Goal: Task Accomplishment & Management: Manage account settings

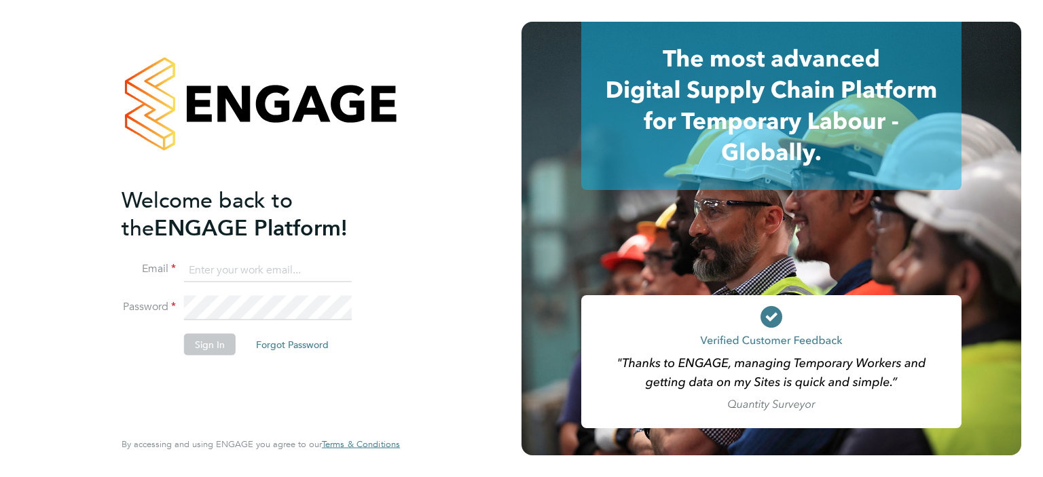
type input "Heena.Chatrath@vgcgroup.co.uk"
click at [213, 350] on button "Sign In" at bounding box center [210, 344] width 52 height 22
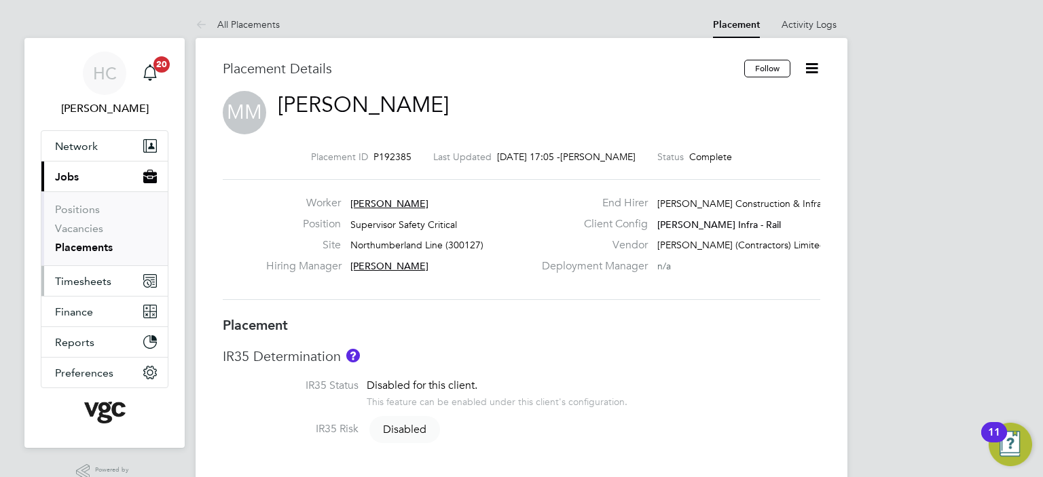
click at [90, 285] on span "Timesheets" at bounding box center [83, 281] width 56 height 13
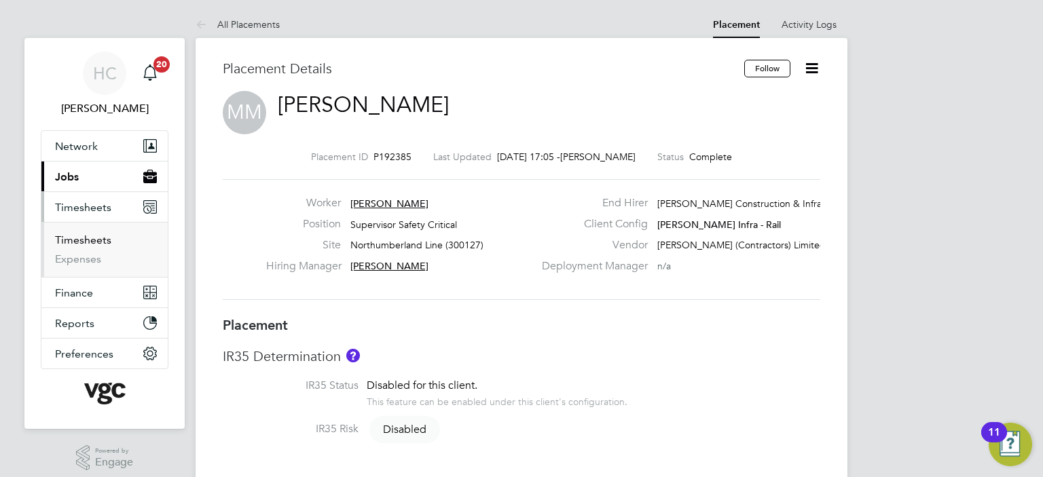
click at [81, 241] on link "Timesheets" at bounding box center [83, 239] width 56 height 13
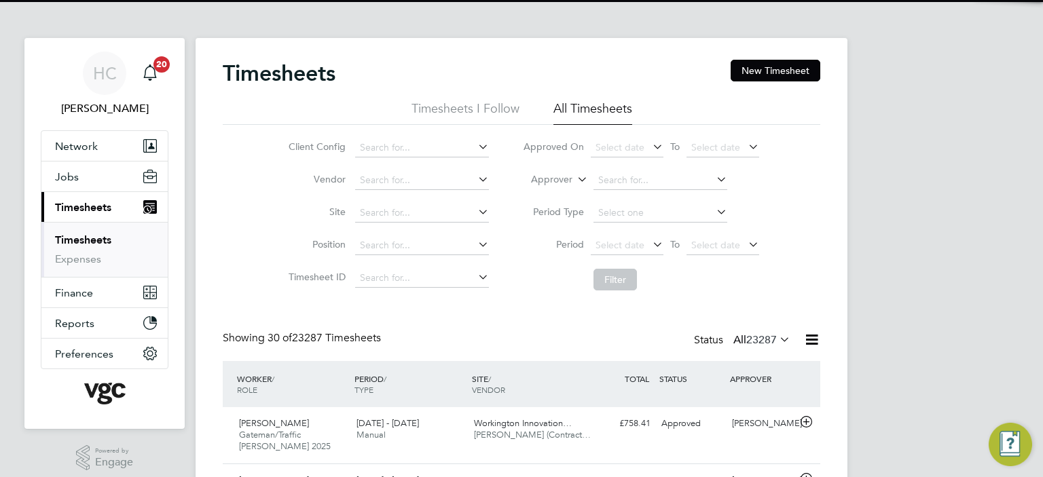
click at [540, 184] on label "Approver" at bounding box center [541, 180] width 61 height 14
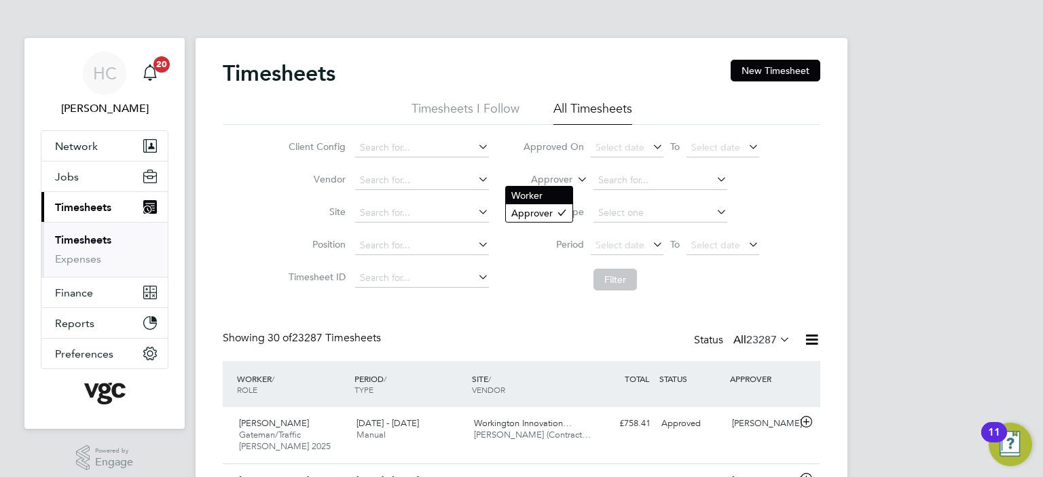
click at [541, 190] on li "Worker" at bounding box center [539, 196] width 67 height 18
click at [633, 176] on input at bounding box center [660, 180] width 134 height 19
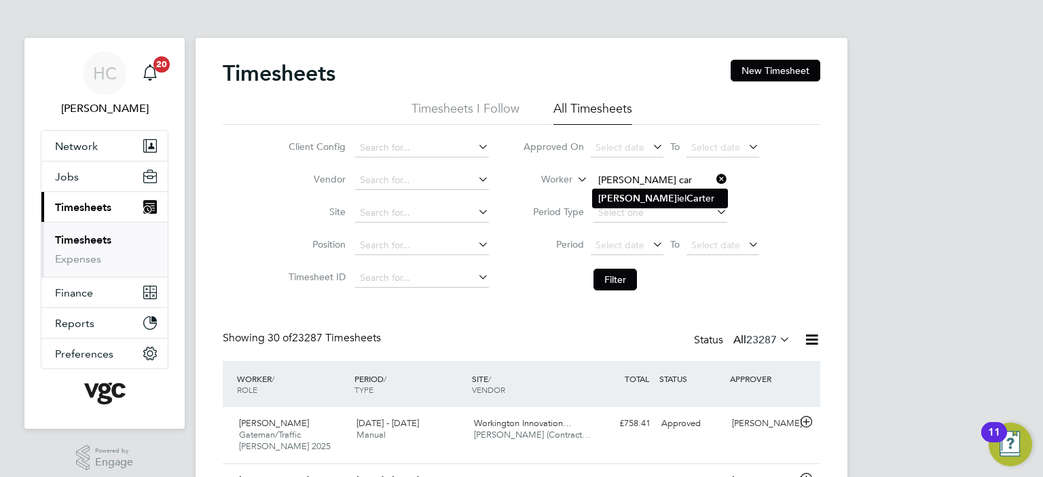
click at [625, 200] on li "[PERSON_NAME] iel Car ter" at bounding box center [660, 198] width 134 height 18
type input "[PERSON_NAME]"
click at [629, 282] on button "Filter" at bounding box center [614, 280] width 43 height 22
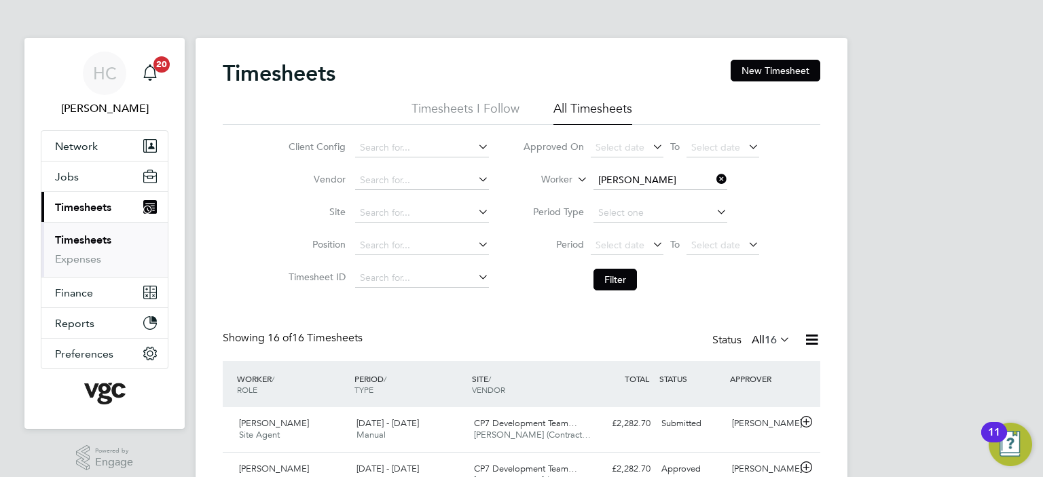
click at [713, 173] on icon at bounding box center [713, 179] width 0 height 19
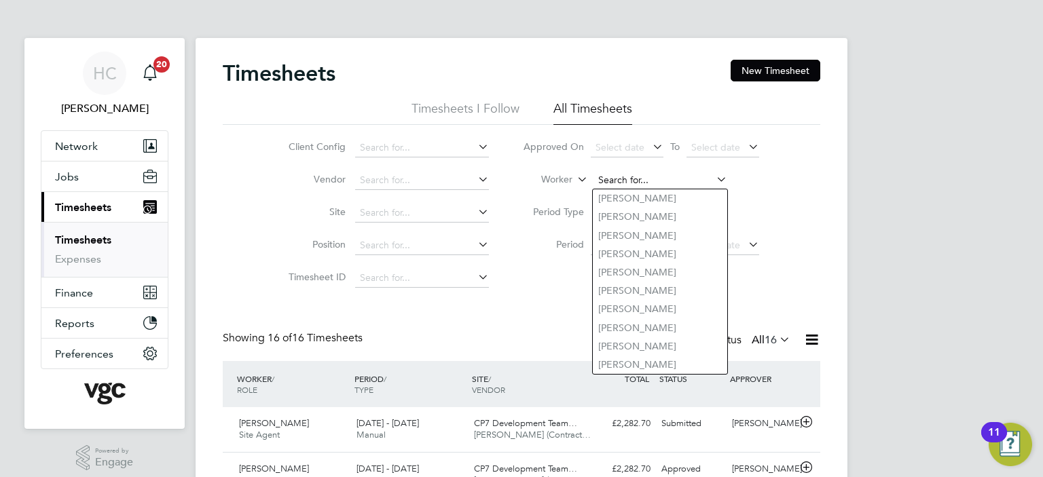
click at [648, 177] on input at bounding box center [660, 180] width 134 height 19
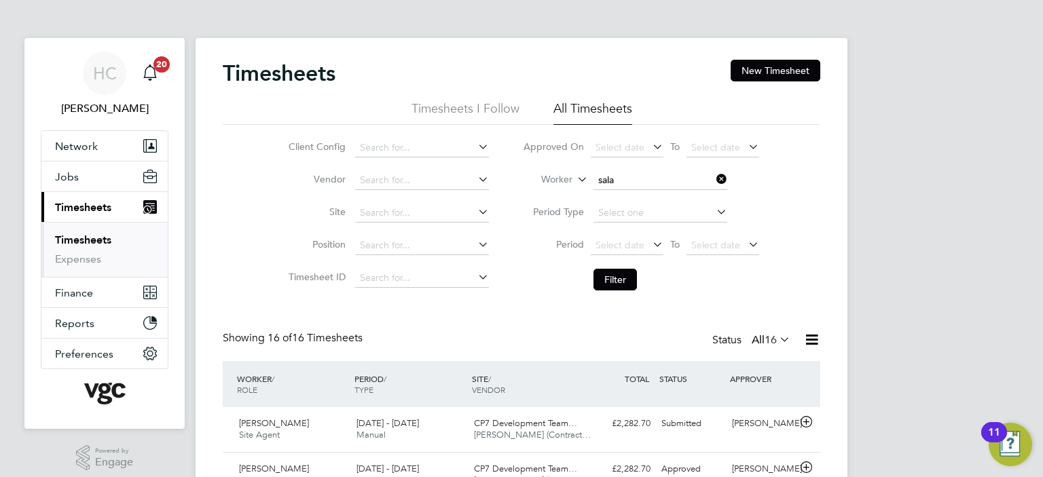
click at [649, 248] on li "Sala r Henareh" at bounding box center [677, 254] width 168 height 18
type input "Salar Henareh"
click at [622, 274] on button "Filter" at bounding box center [614, 280] width 43 height 22
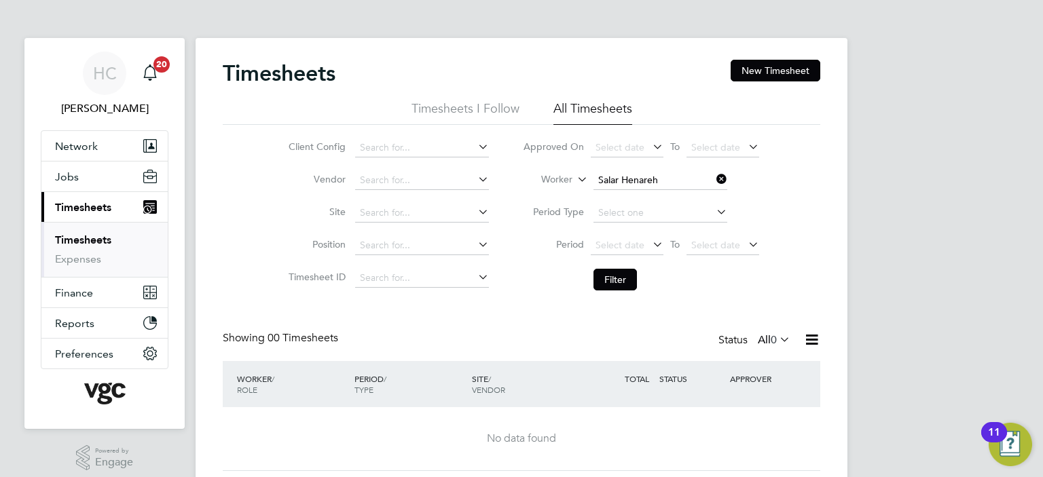
click at [713, 174] on icon at bounding box center [713, 179] width 0 height 19
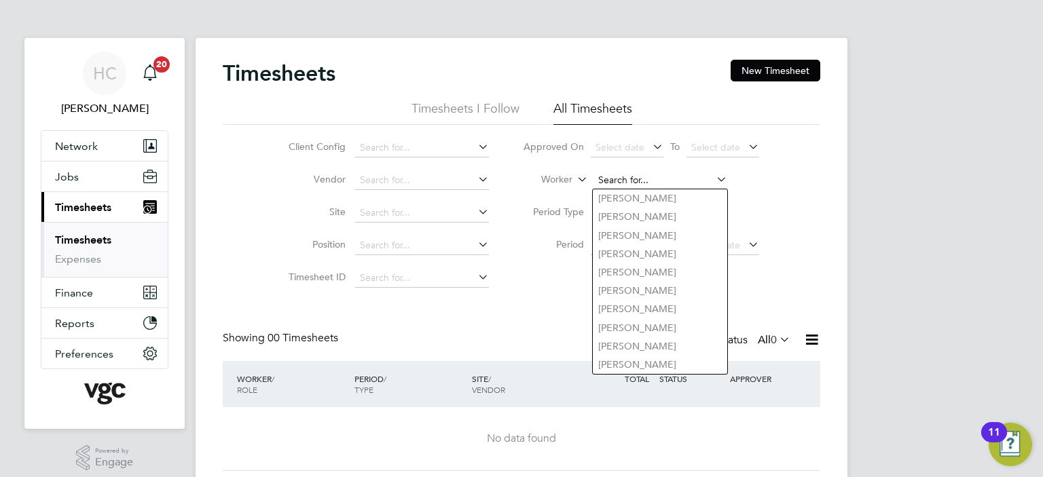
click at [655, 176] on input at bounding box center [660, 180] width 134 height 19
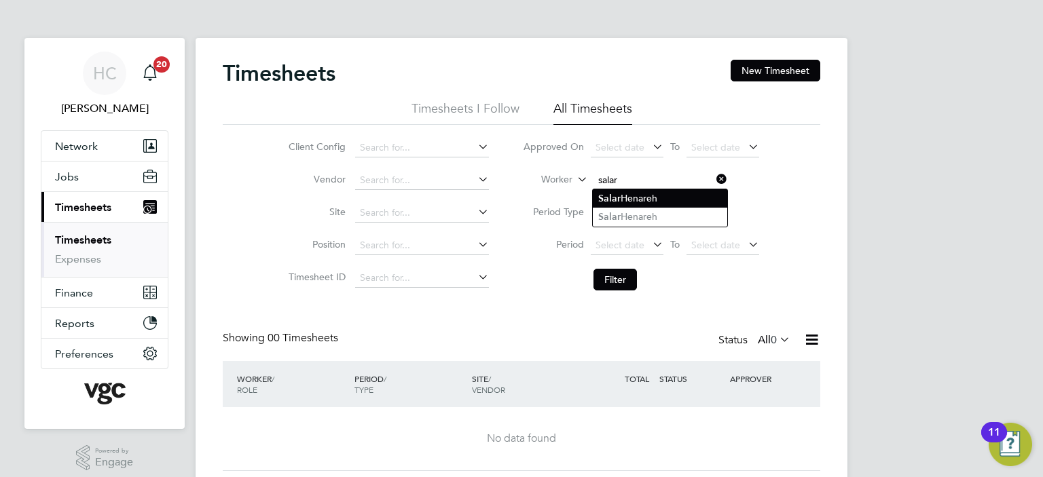
click at [634, 195] on li "Salar Henareh" at bounding box center [660, 198] width 134 height 18
type input "Salar Henareh"
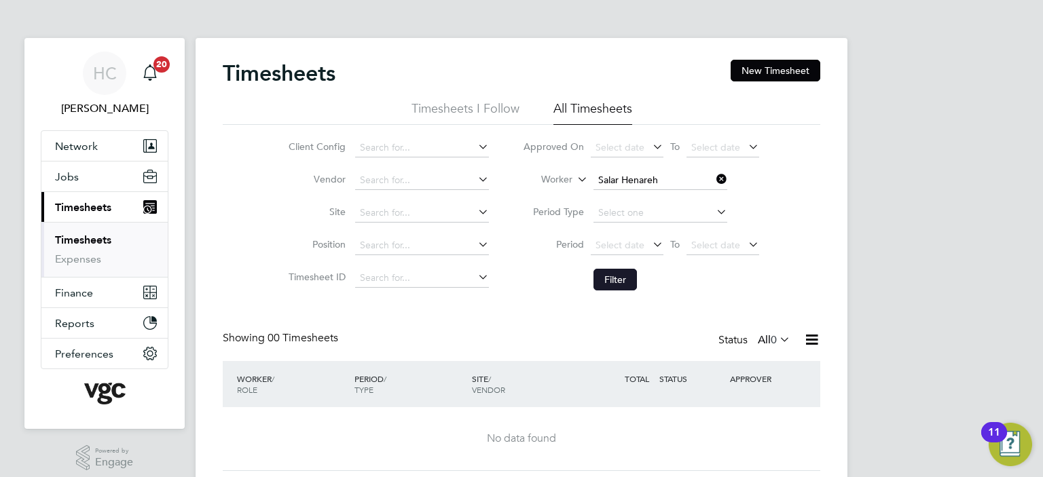
click at [619, 284] on button "Filter" at bounding box center [614, 280] width 43 height 22
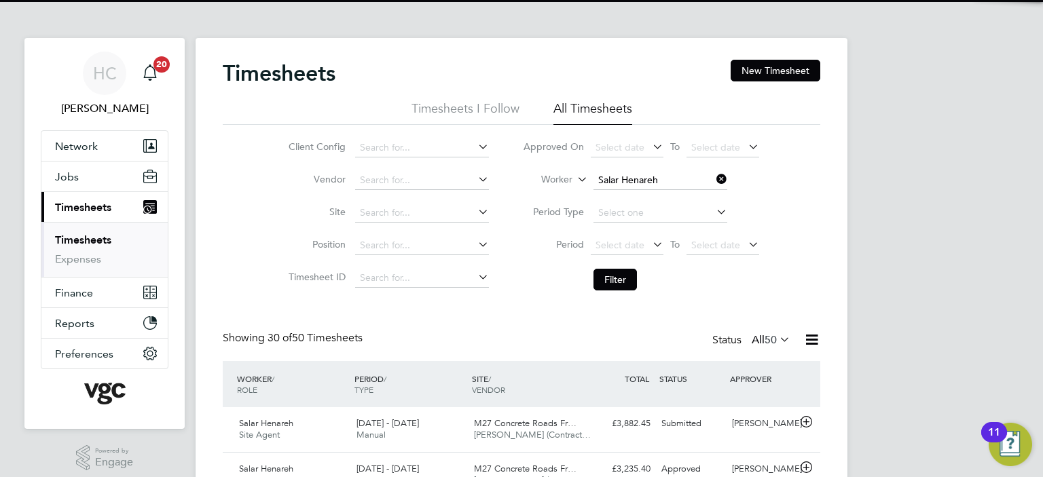
scroll to position [34, 118]
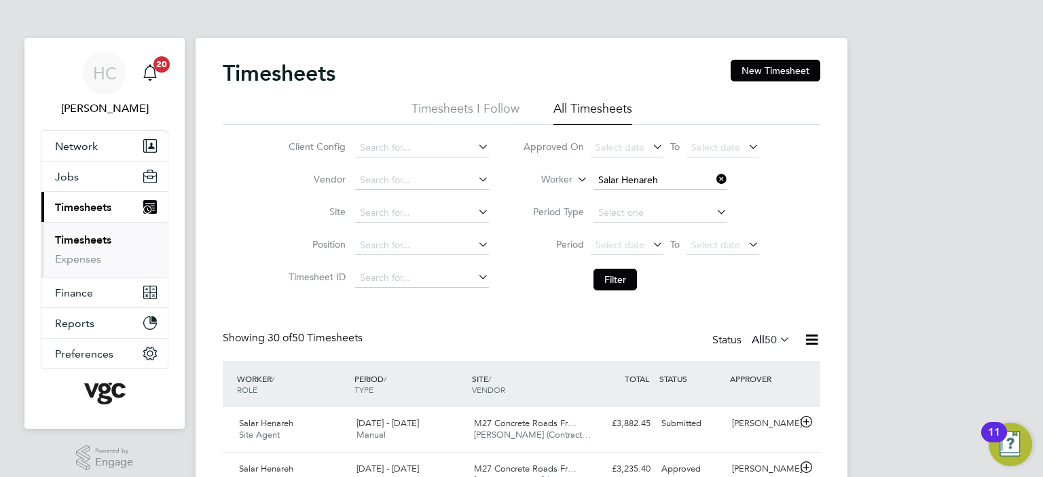
click at [713, 175] on icon at bounding box center [713, 179] width 0 height 19
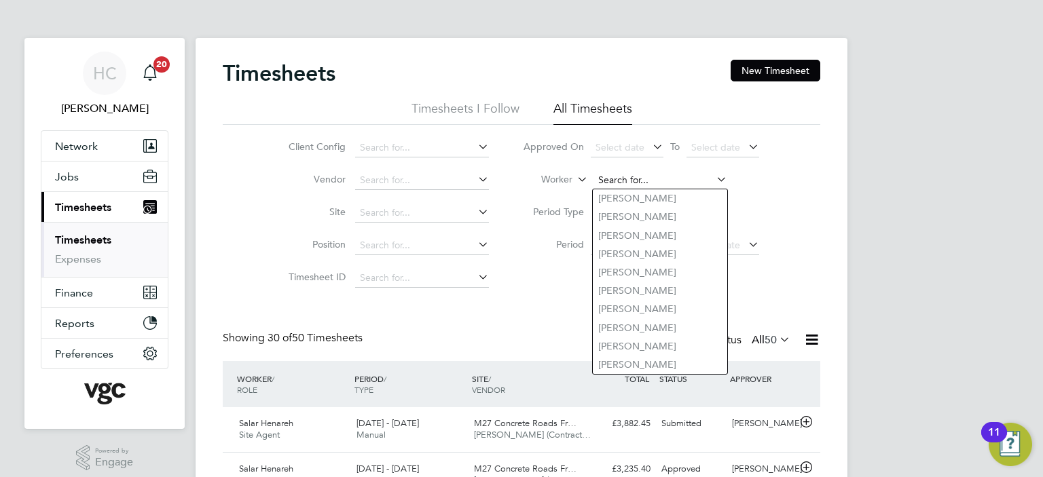
click at [677, 176] on input at bounding box center [660, 180] width 134 height 19
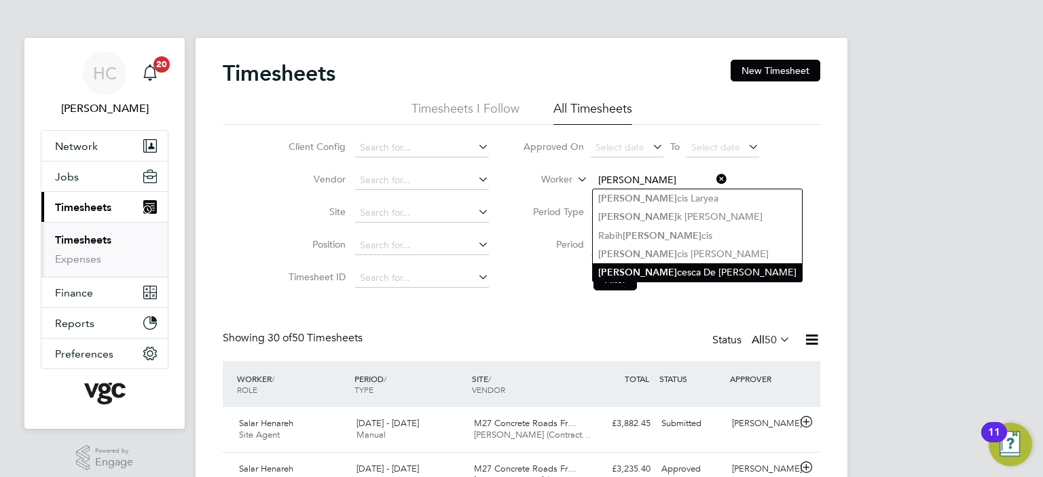
click at [671, 263] on li "Fran cesca De Stefano" at bounding box center [697, 272] width 209 height 18
type input "Francesca De Stefano"
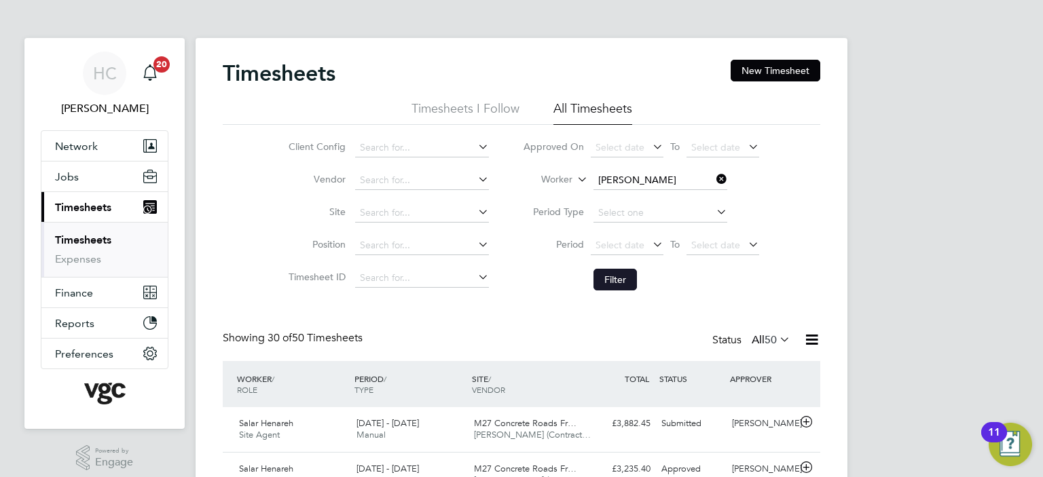
click at [616, 273] on button "Filter" at bounding box center [614, 280] width 43 height 22
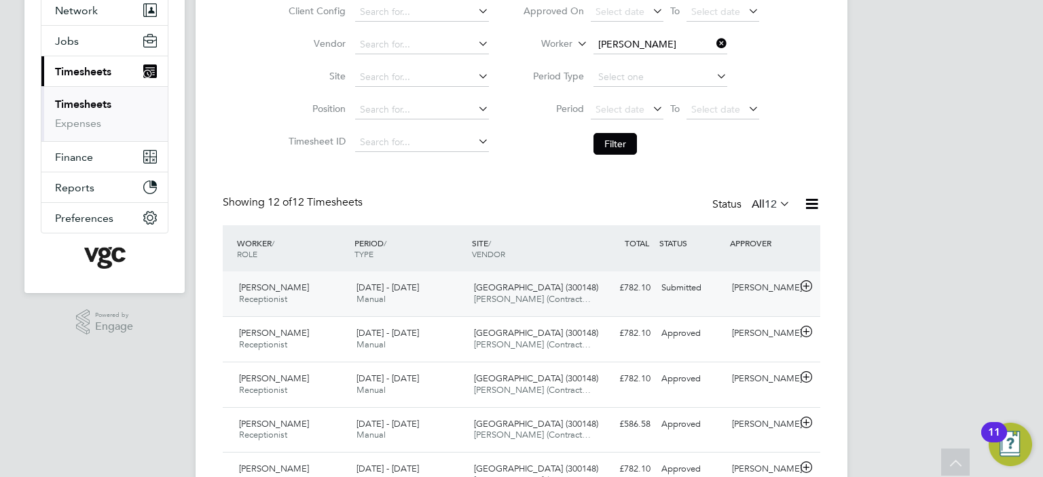
click at [766, 295] on div "Sharon Jordan" at bounding box center [761, 288] width 71 height 22
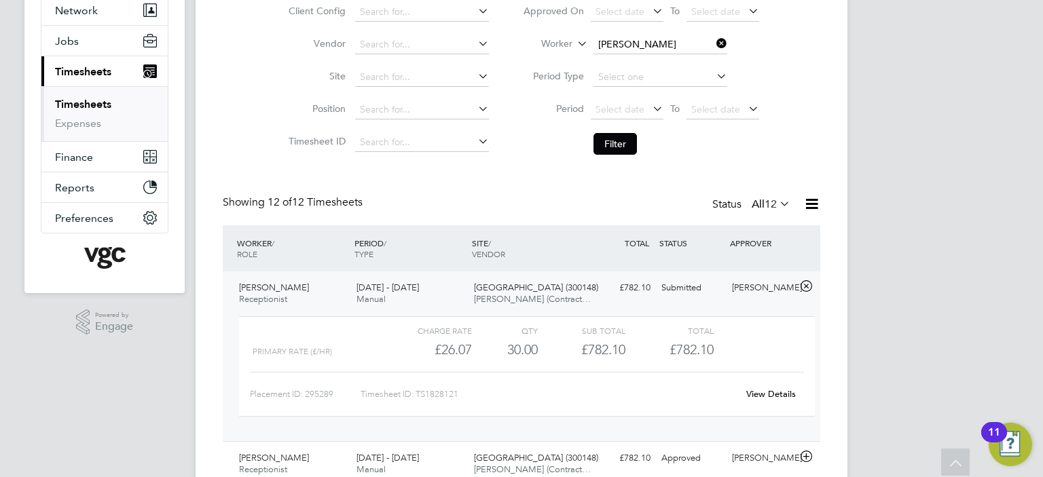
click at [763, 387] on div "View Details" at bounding box center [770, 395] width 67 height 22
click at [763, 390] on link "View Details" at bounding box center [771, 394] width 50 height 12
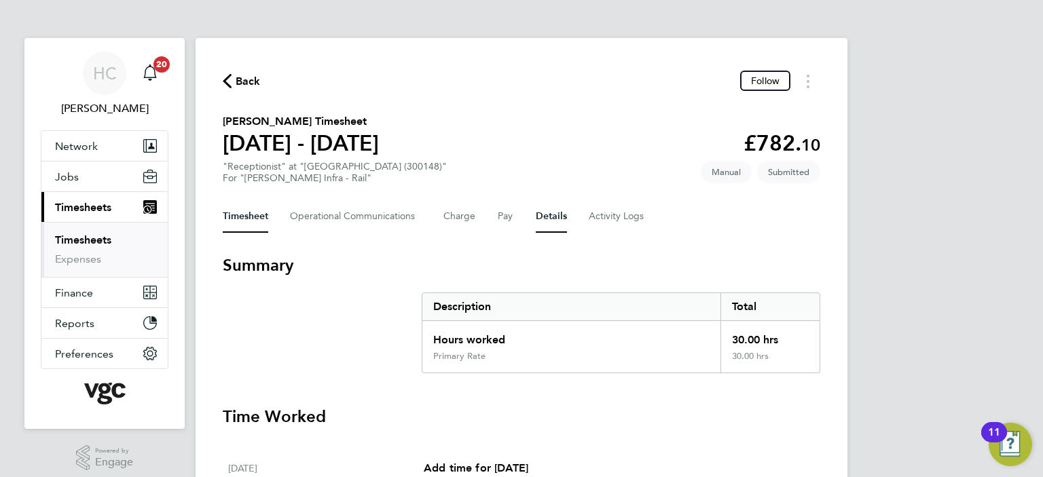
click at [538, 214] on button "Details" at bounding box center [551, 216] width 31 height 33
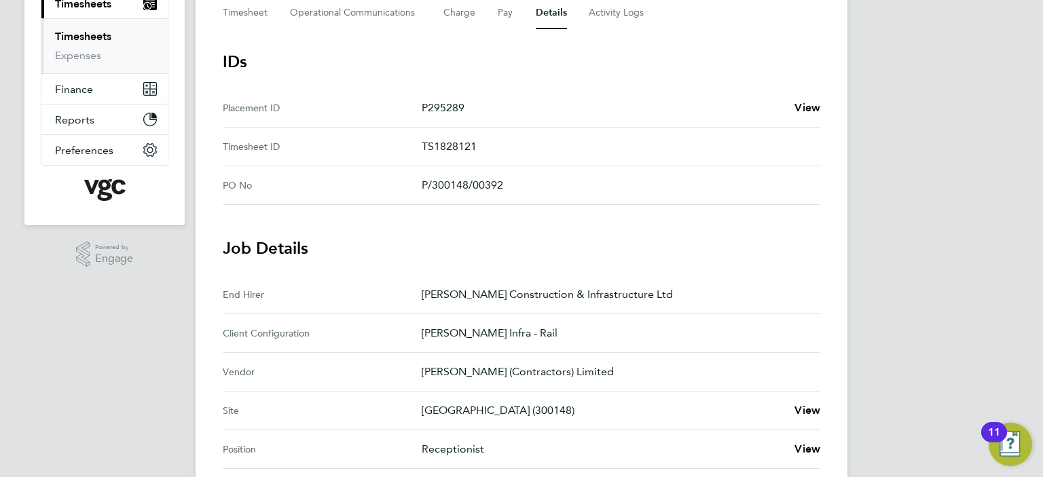
scroll to position [407, 0]
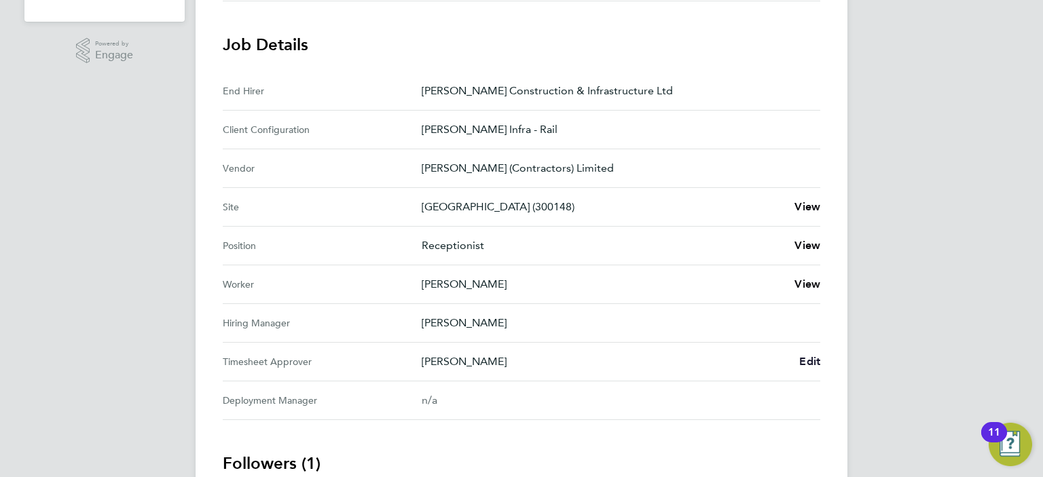
click at [812, 362] on span "Edit" at bounding box center [809, 361] width 21 height 13
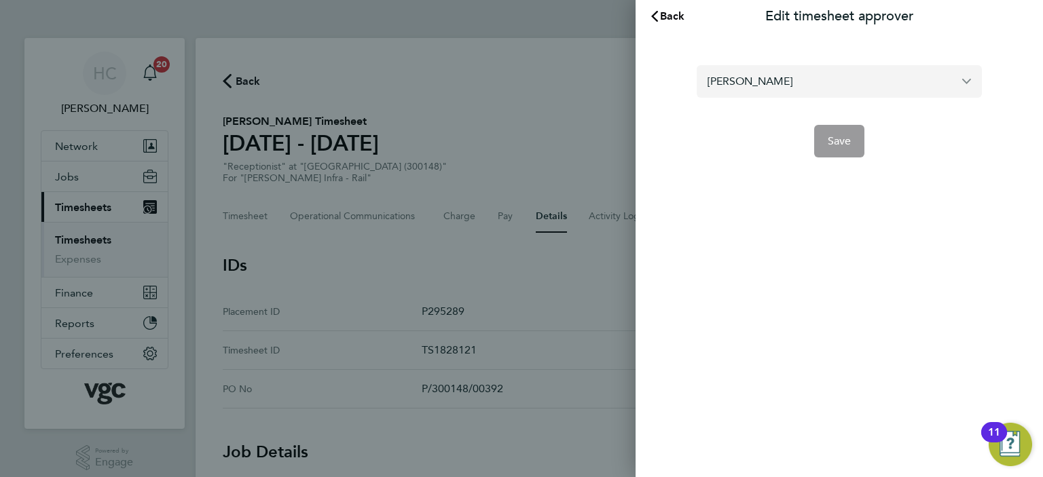
click at [810, 92] on input "[PERSON_NAME]" at bounding box center [838, 81] width 285 height 32
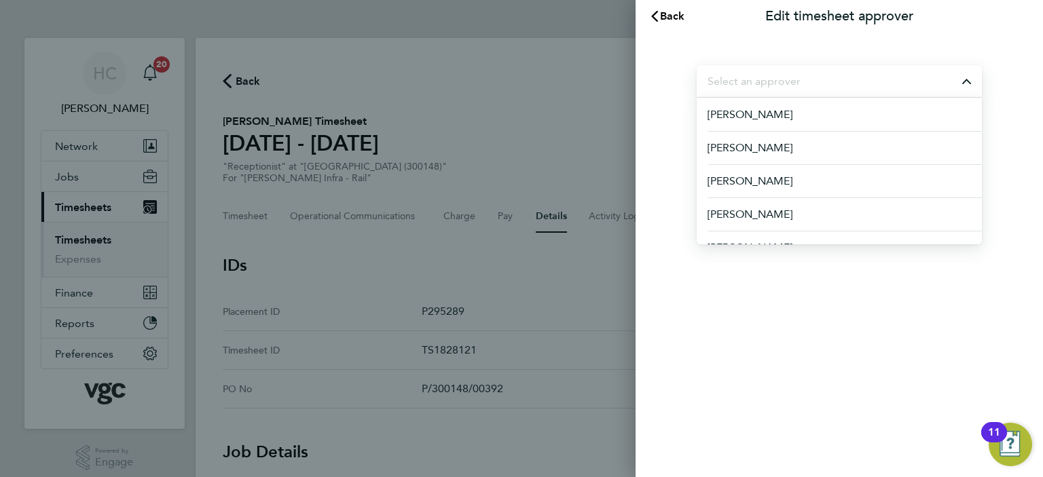
click at [801, 73] on input "text" at bounding box center [838, 81] width 285 height 32
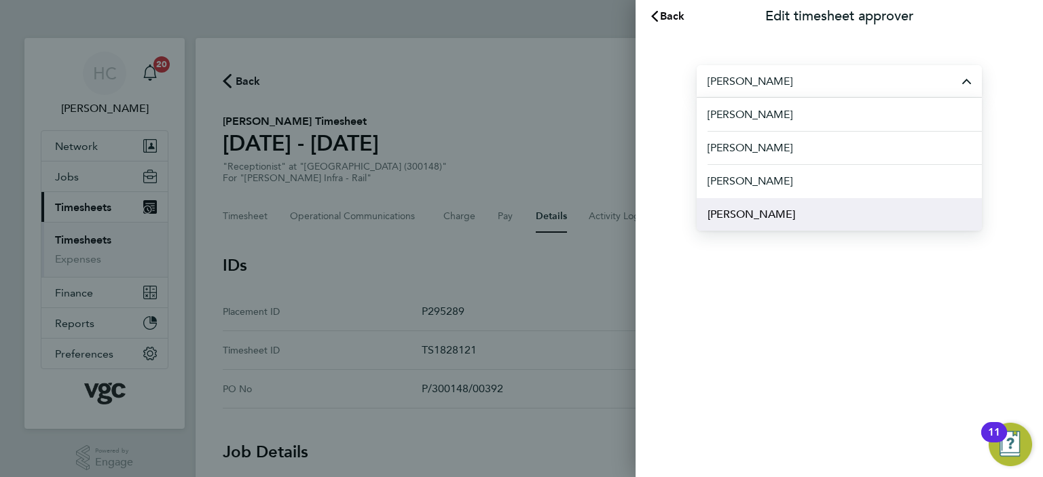
click at [774, 211] on span "Nicholas Sanderson" at bounding box center [751, 214] width 88 height 16
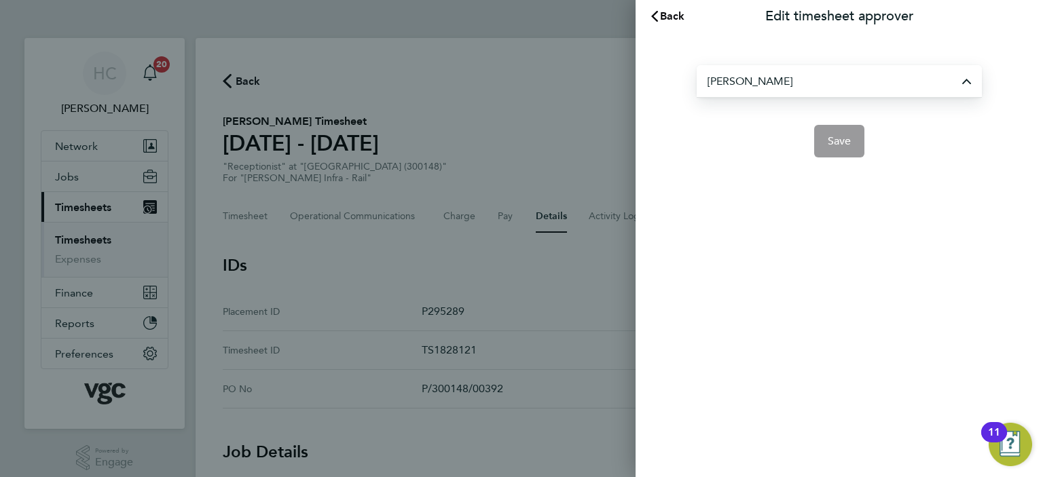
type input "Nicholas Sanderson"
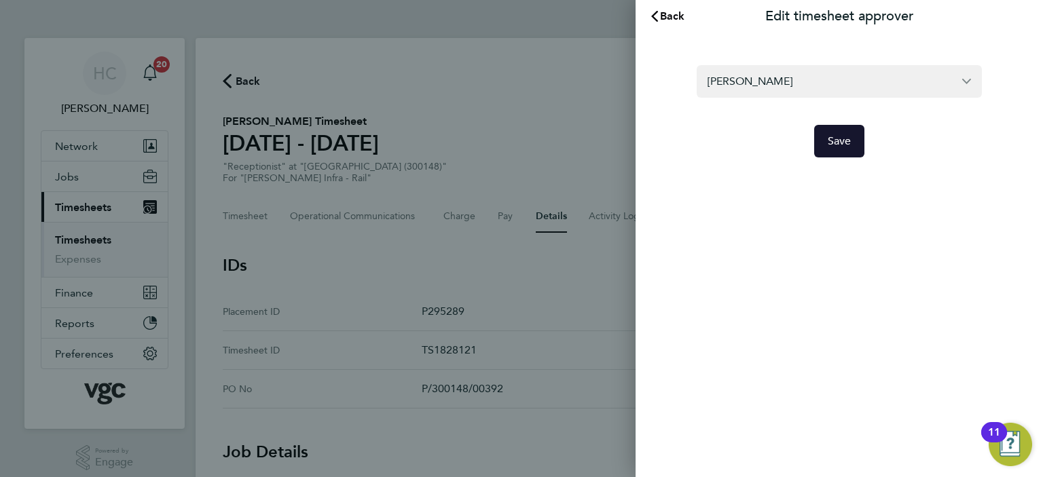
click at [838, 145] on span "Save" at bounding box center [839, 141] width 24 height 14
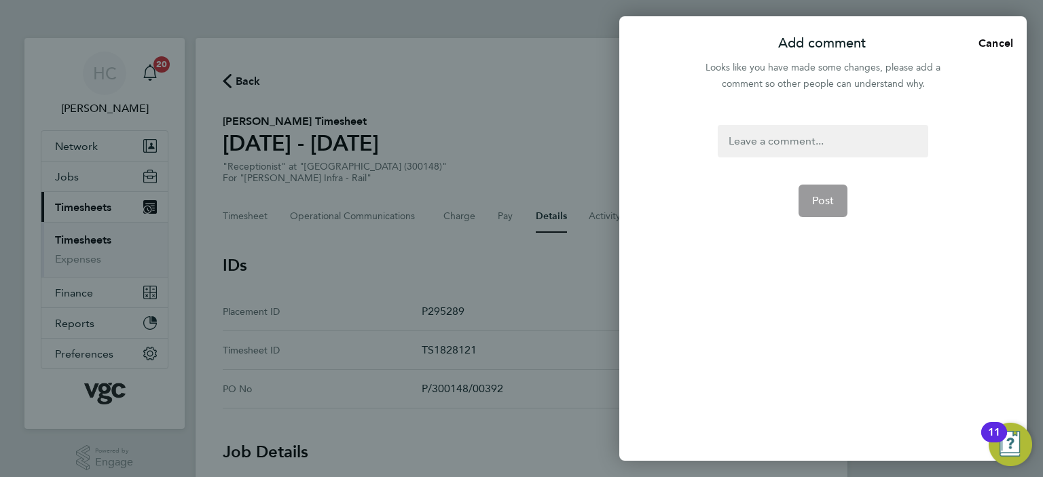
click at [822, 142] on div at bounding box center [822, 141] width 210 height 33
click at [808, 201] on button "Post" at bounding box center [823, 217] width 50 height 33
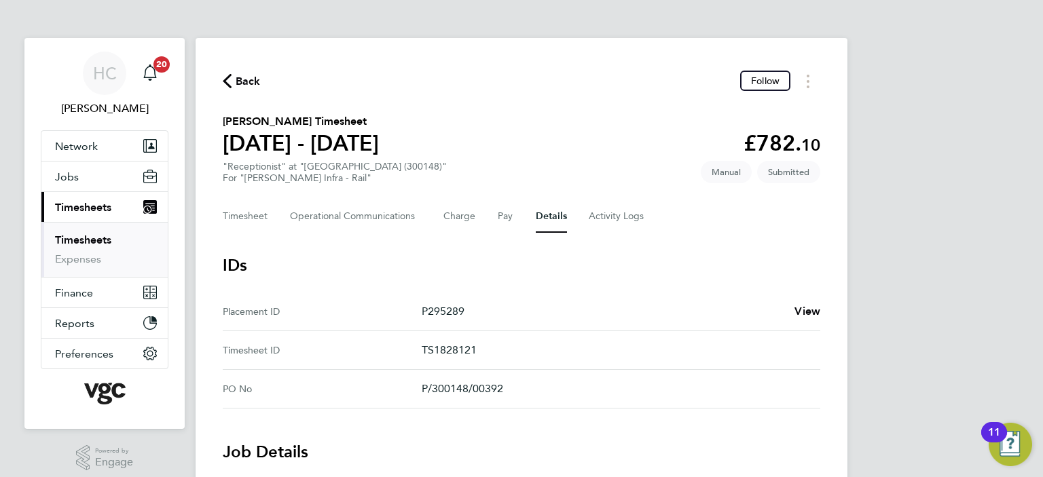
click at [94, 238] on link "Timesheets" at bounding box center [83, 239] width 56 height 13
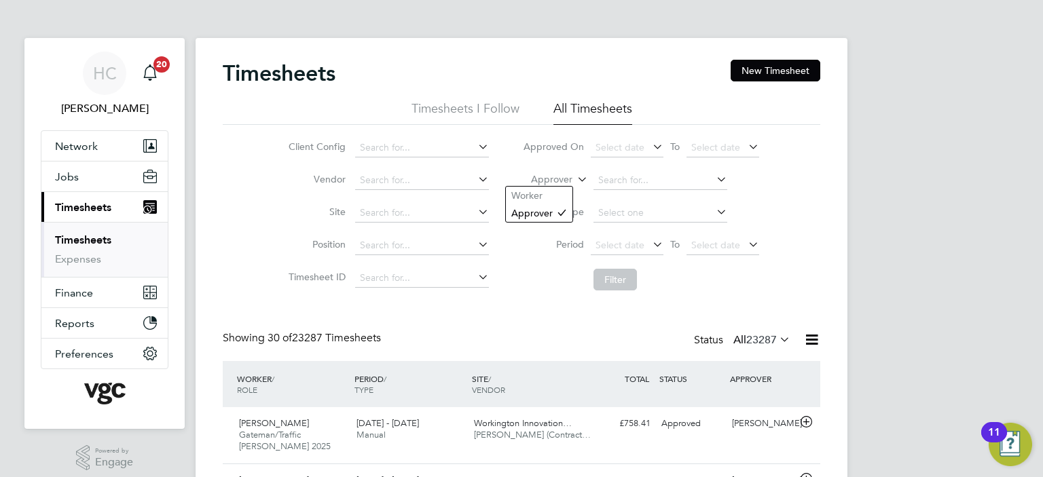
scroll to position [6, 7]
click at [563, 182] on label "Approver" at bounding box center [541, 180] width 61 height 14
click at [554, 193] on li "Worker" at bounding box center [539, 196] width 67 height 18
click at [666, 185] on input at bounding box center [660, 180] width 134 height 19
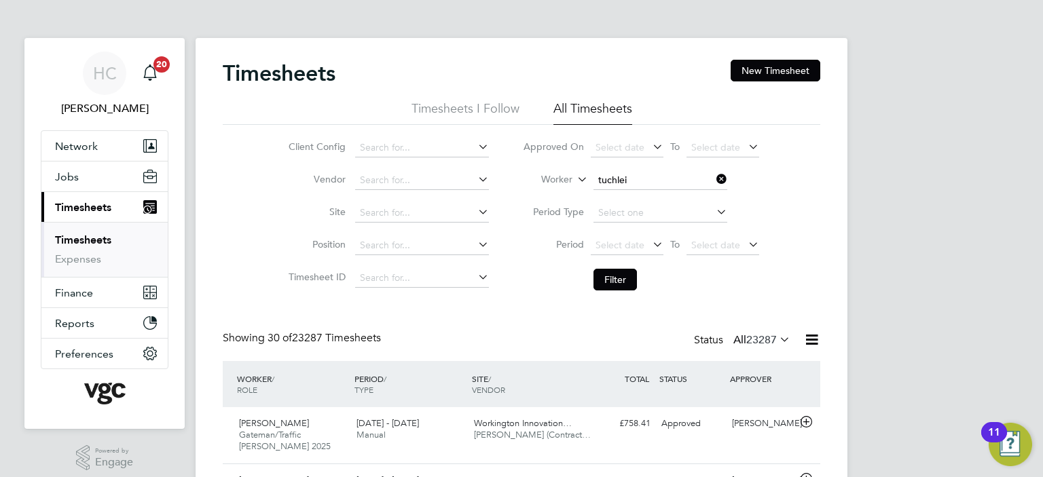
click at [645, 191] on li "Adrian Tuchlei" at bounding box center [660, 198] width 134 height 18
type input "Adrian Tuchlei"
click at [604, 271] on button "Filter" at bounding box center [614, 280] width 43 height 22
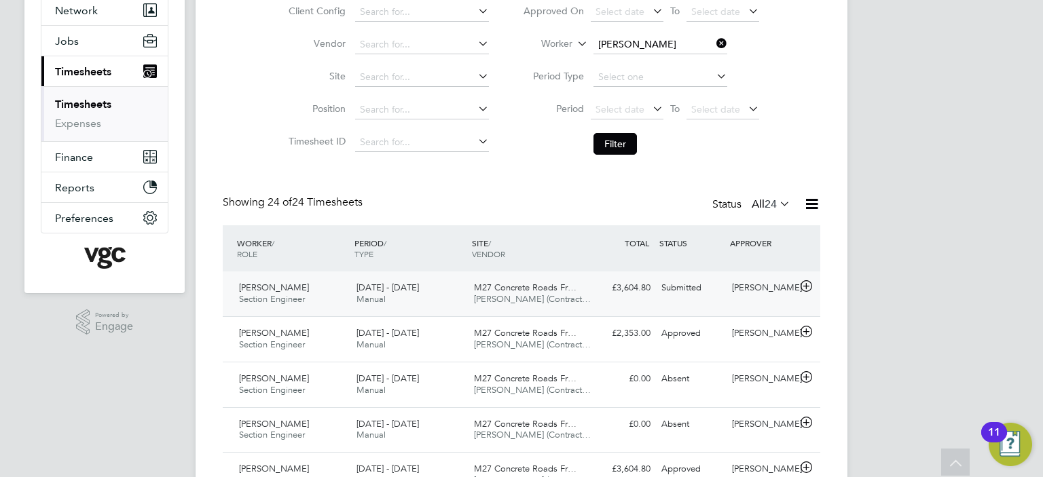
click at [310, 304] on div "Adrian Tuchlei Section Engineer 20 - 26 Sep 2025" at bounding box center [291, 294] width 117 height 34
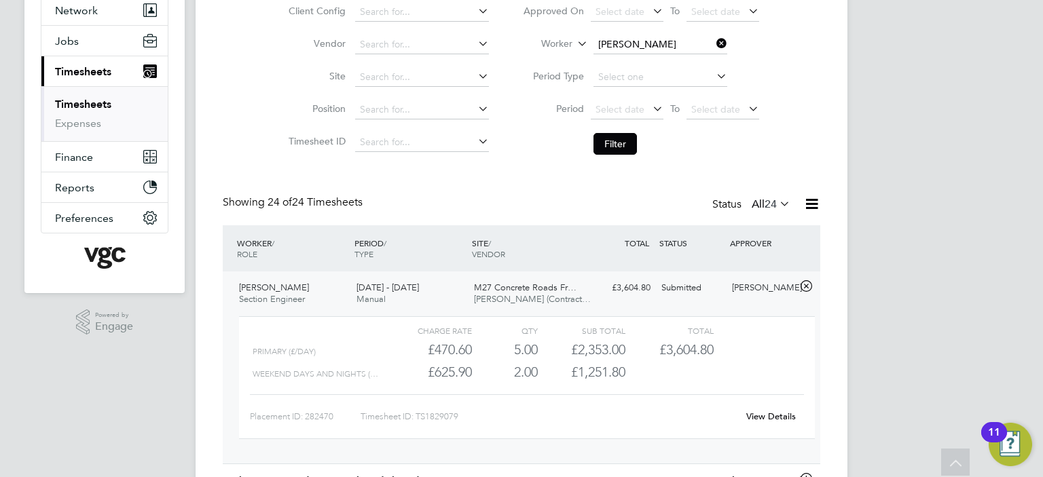
click at [759, 411] on link "View Details" at bounding box center [771, 417] width 50 height 12
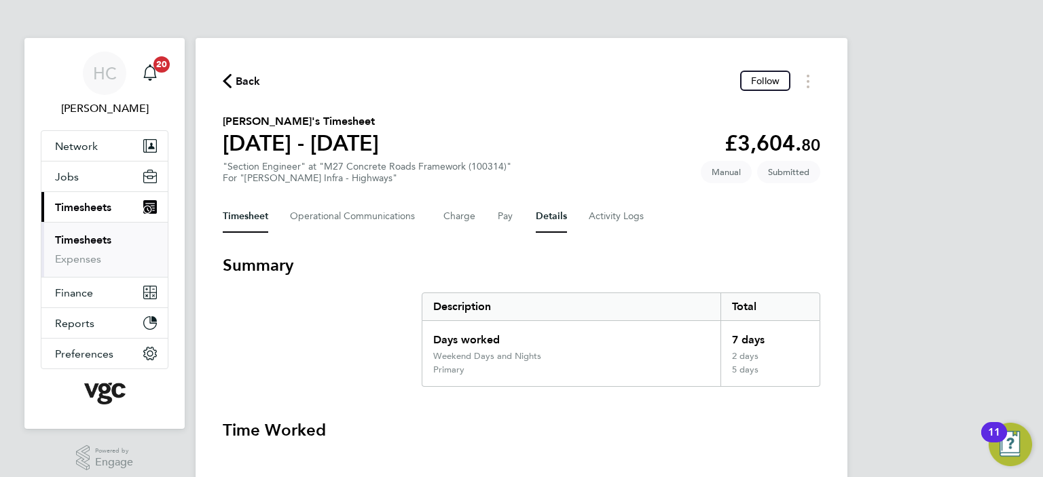
click at [549, 222] on button "Details" at bounding box center [551, 216] width 31 height 33
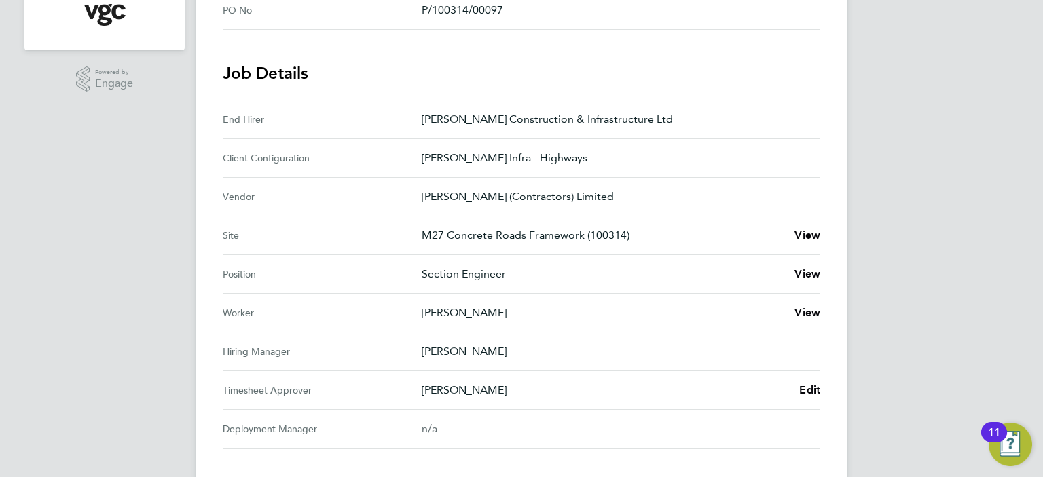
scroll to position [543, 0]
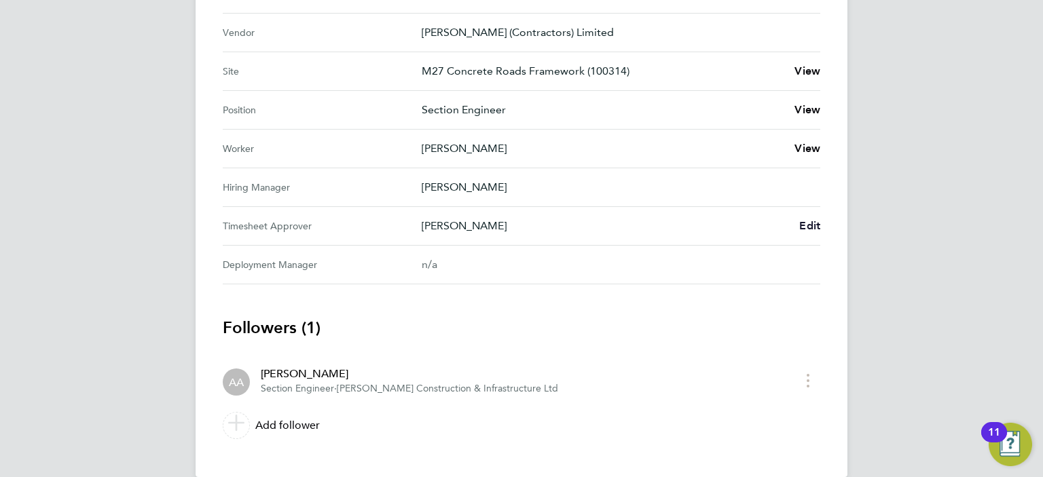
click at [817, 226] on span "Edit" at bounding box center [809, 225] width 21 height 13
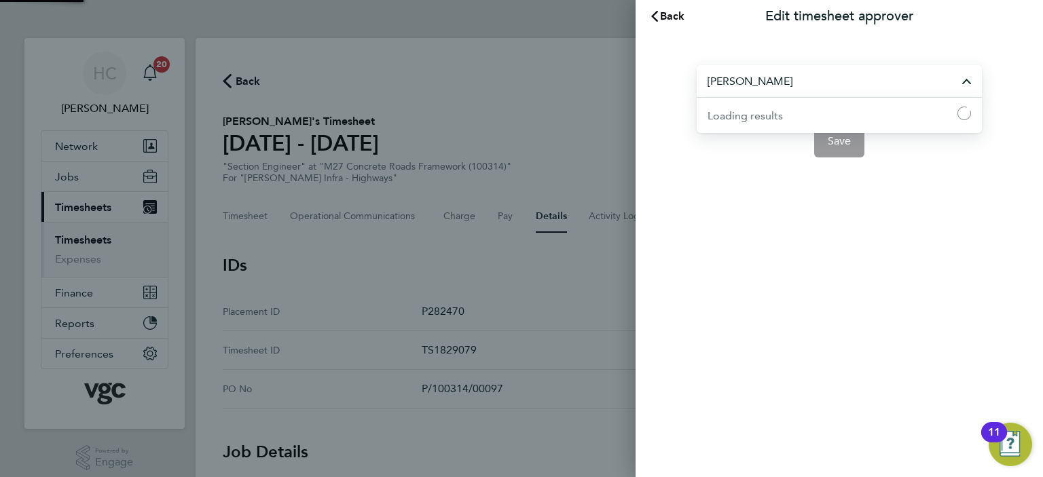
click at [815, 92] on input "Adrian Abel" at bounding box center [838, 81] width 285 height 32
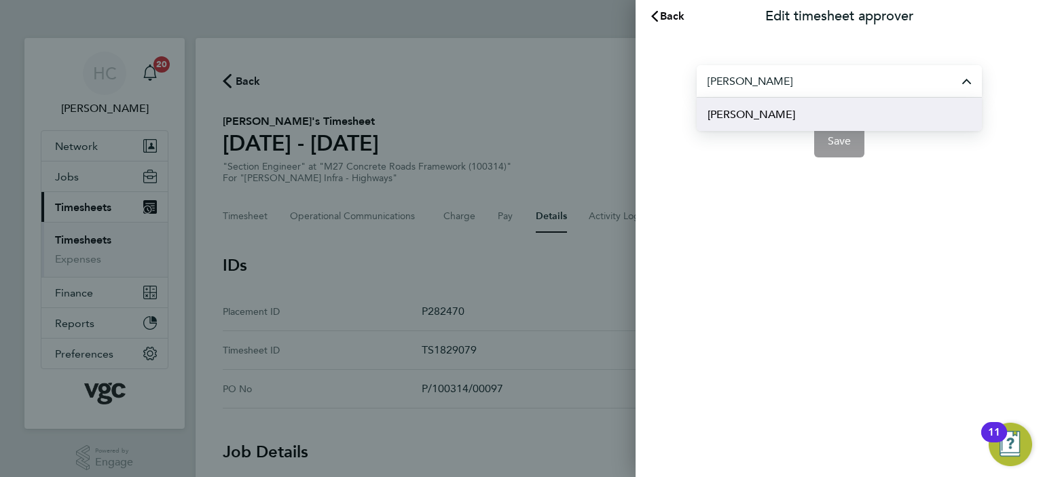
click at [773, 116] on li "[PERSON_NAME]" at bounding box center [838, 114] width 285 height 33
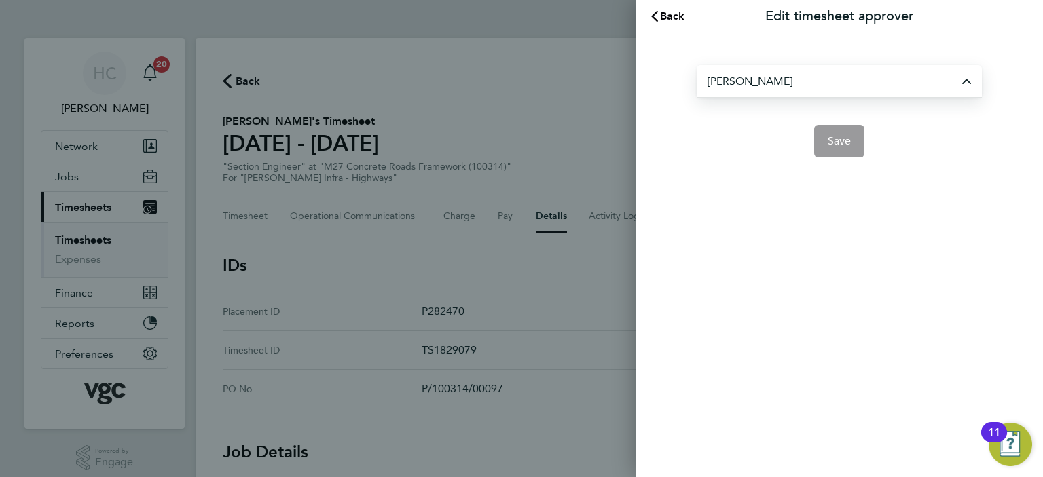
type input "[PERSON_NAME]"
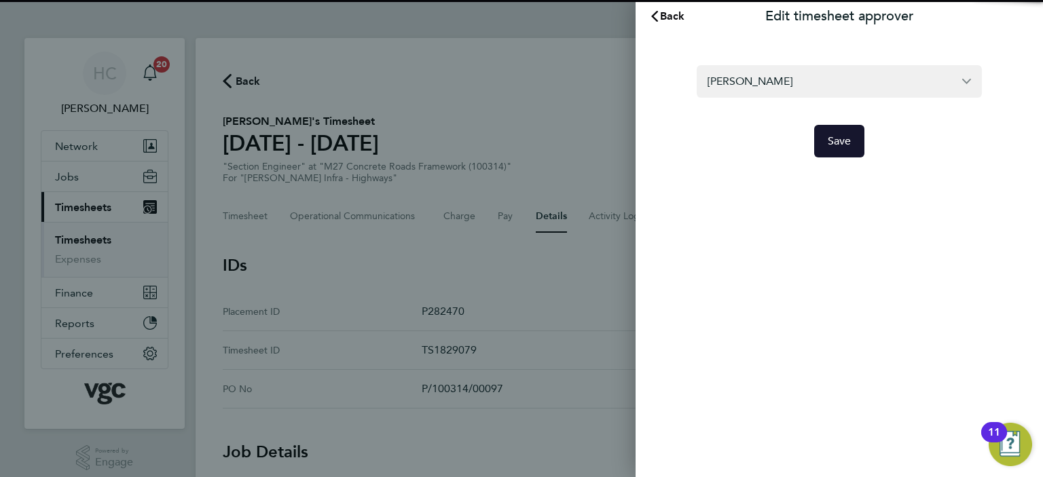
click at [836, 145] on span "Save" at bounding box center [839, 141] width 24 height 14
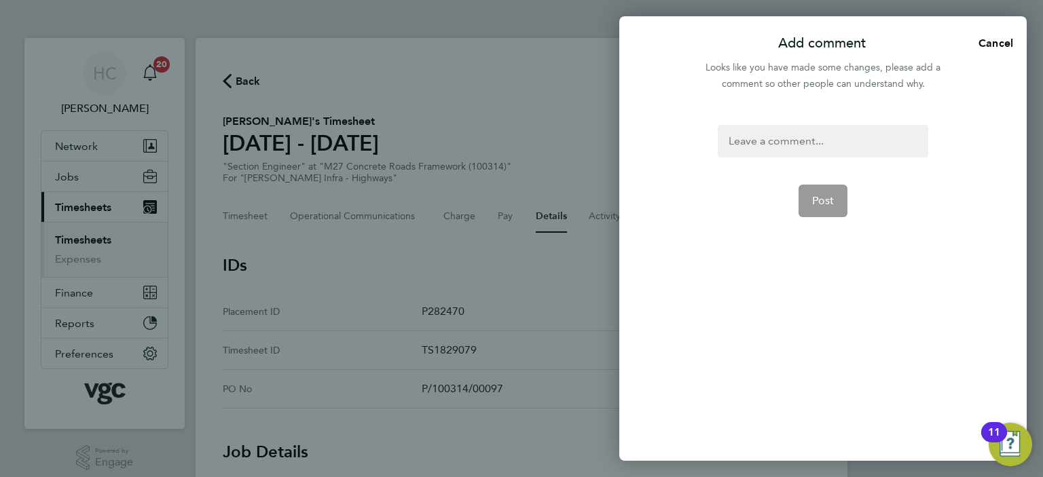
click at [784, 141] on div at bounding box center [822, 141] width 210 height 33
click at [783, 141] on div at bounding box center [822, 141] width 210 height 33
click at [804, 194] on button "Post" at bounding box center [823, 201] width 50 height 33
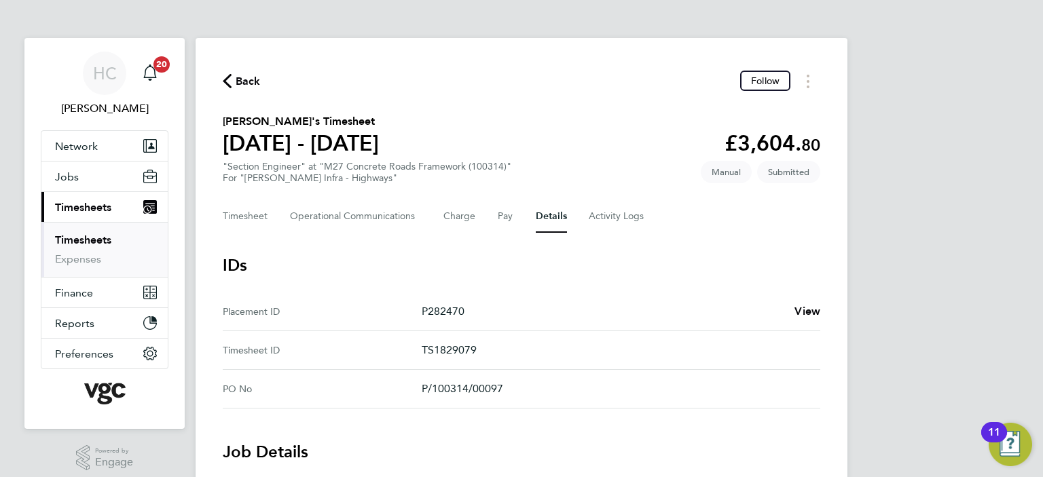
click at [86, 241] on link "Timesheets" at bounding box center [83, 239] width 56 height 13
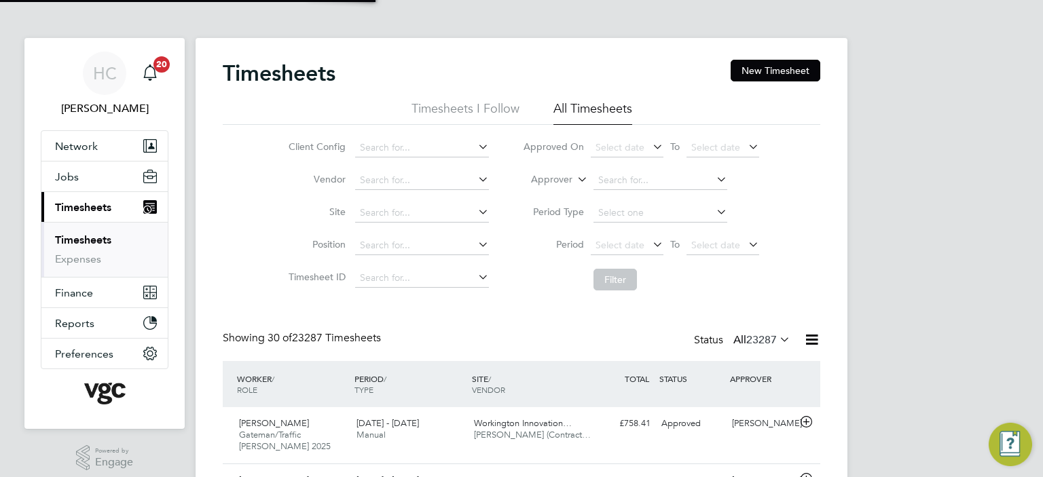
click at [555, 180] on label "Approver" at bounding box center [541, 180] width 61 height 14
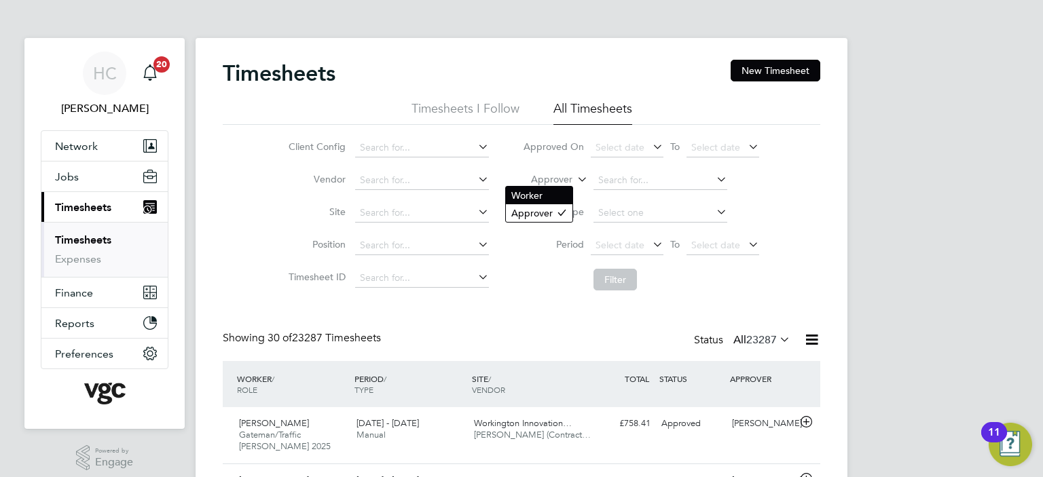
click at [548, 200] on li "Worker" at bounding box center [539, 196] width 67 height 18
click at [688, 173] on input at bounding box center [660, 180] width 134 height 19
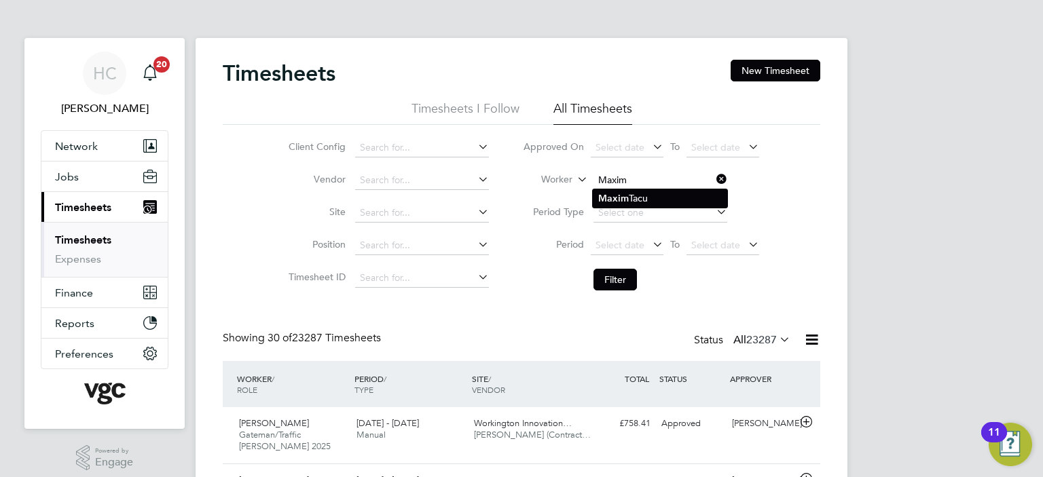
click at [652, 202] on li "Maxim Tacu" at bounding box center [660, 198] width 134 height 18
type input "Maxim Tacu"
click at [620, 271] on button "Filter" at bounding box center [614, 280] width 43 height 22
click at [736, 282] on li "Filter" at bounding box center [641, 279] width 270 height 35
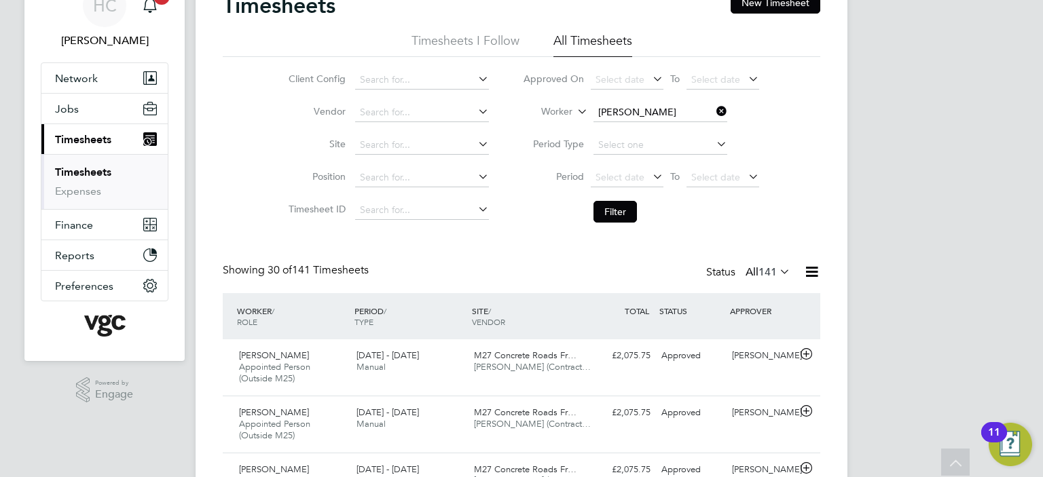
click at [713, 111] on icon at bounding box center [713, 111] width 0 height 19
click at [660, 116] on input at bounding box center [660, 112] width 134 height 19
click at [662, 105] on input at bounding box center [660, 112] width 134 height 19
type input "sergej"
click at [625, 218] on button "Filter" at bounding box center [614, 212] width 43 height 22
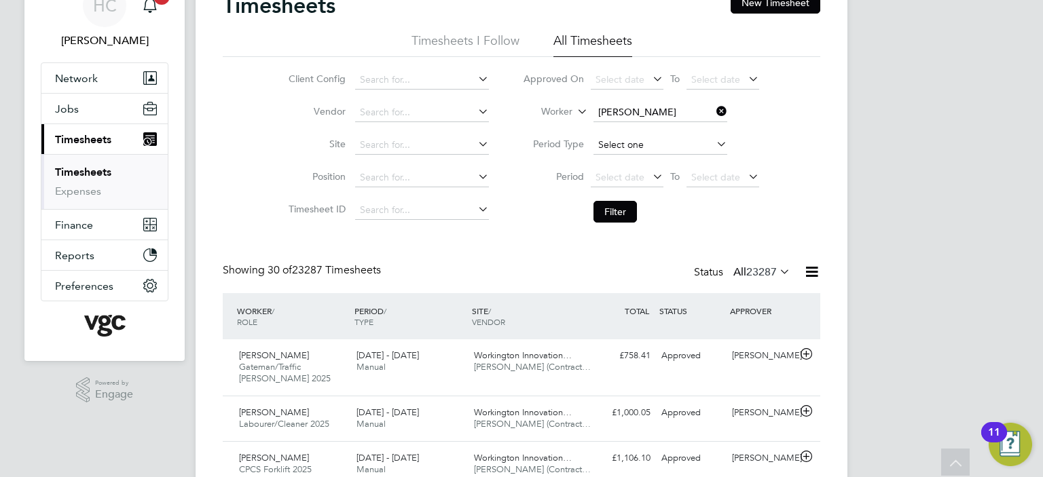
scroll to position [34, 118]
click at [713, 105] on icon at bounding box center [713, 111] width 0 height 19
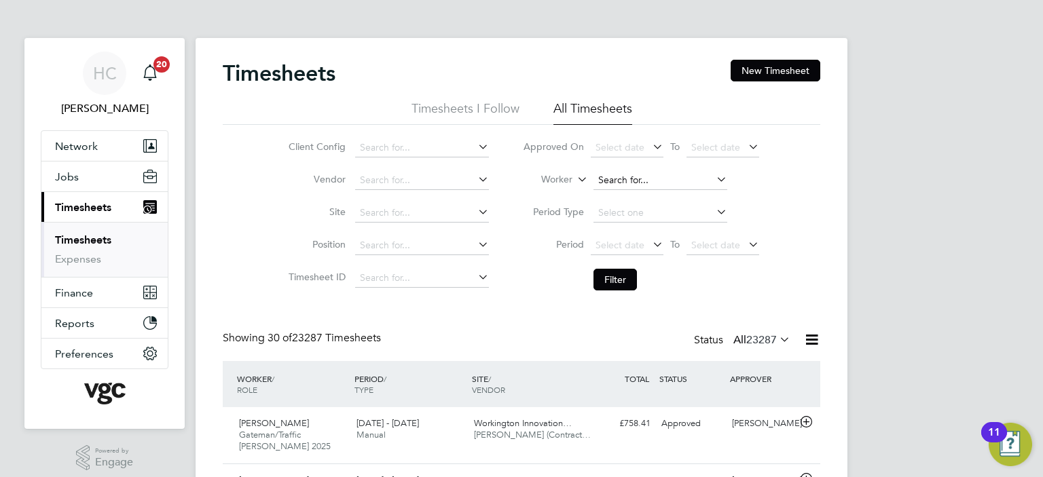
click at [622, 183] on input at bounding box center [660, 180] width 134 height 19
type input "ser"
type input "Sergejus Pelio"
click at [629, 284] on button "Filter" at bounding box center [614, 280] width 43 height 22
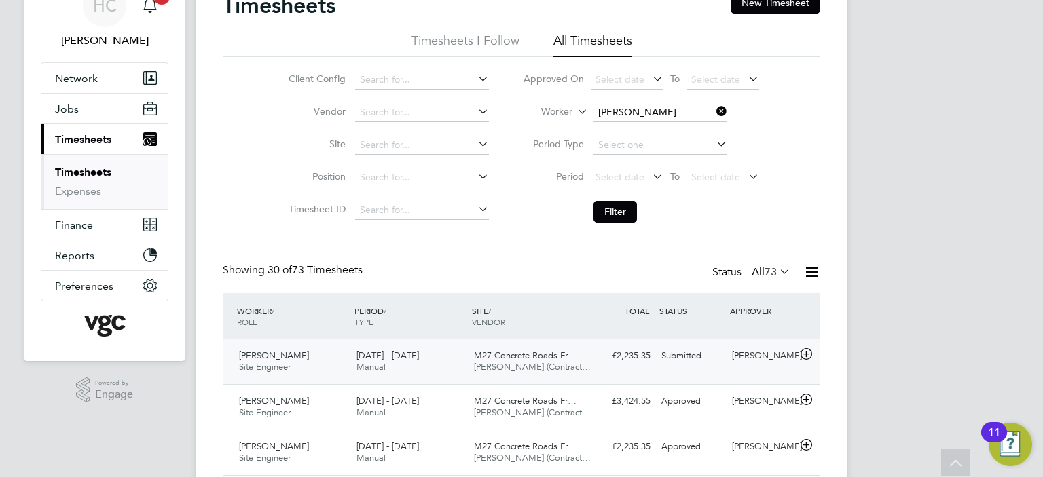
click at [768, 360] on div "Adrian Abel" at bounding box center [761, 356] width 71 height 22
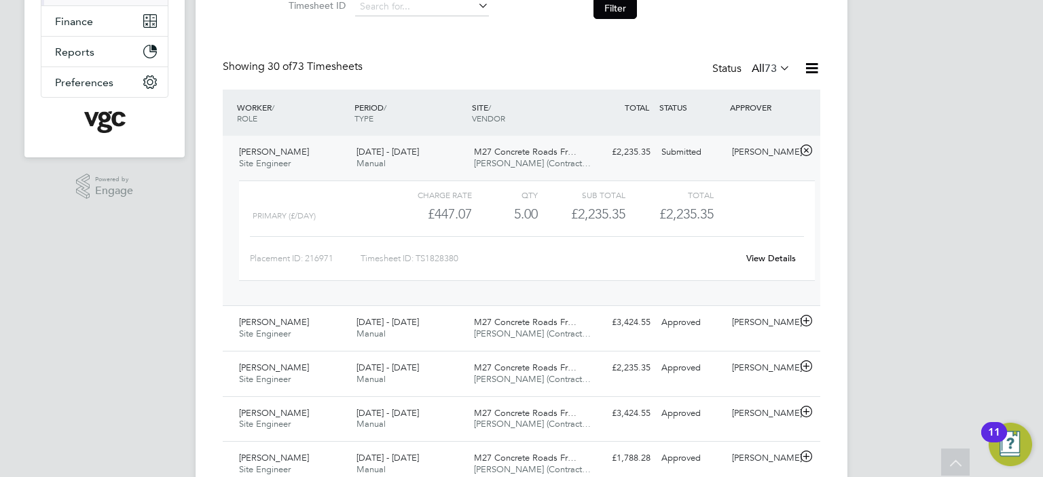
click at [758, 256] on link "View Details" at bounding box center [771, 259] width 50 height 12
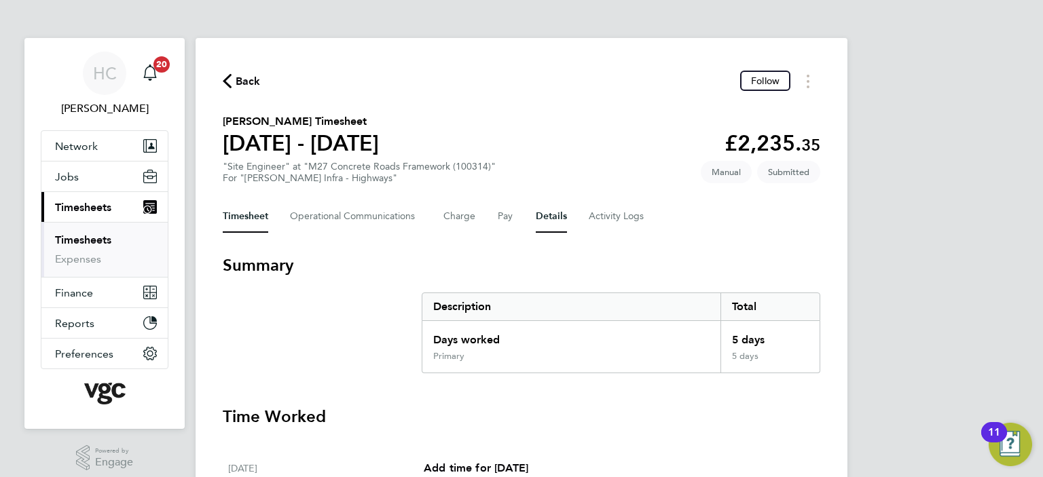
click at [539, 215] on button "Details" at bounding box center [551, 216] width 31 height 33
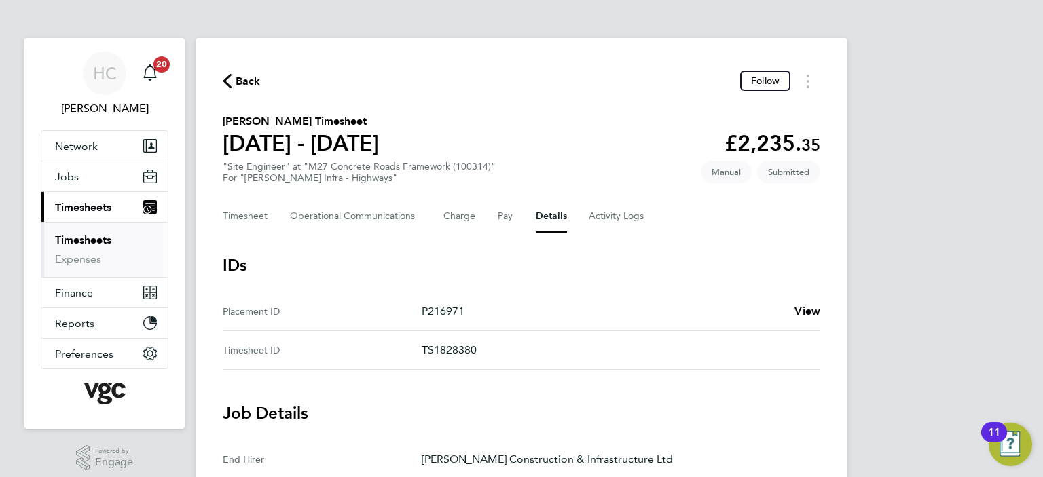
scroll to position [339, 0]
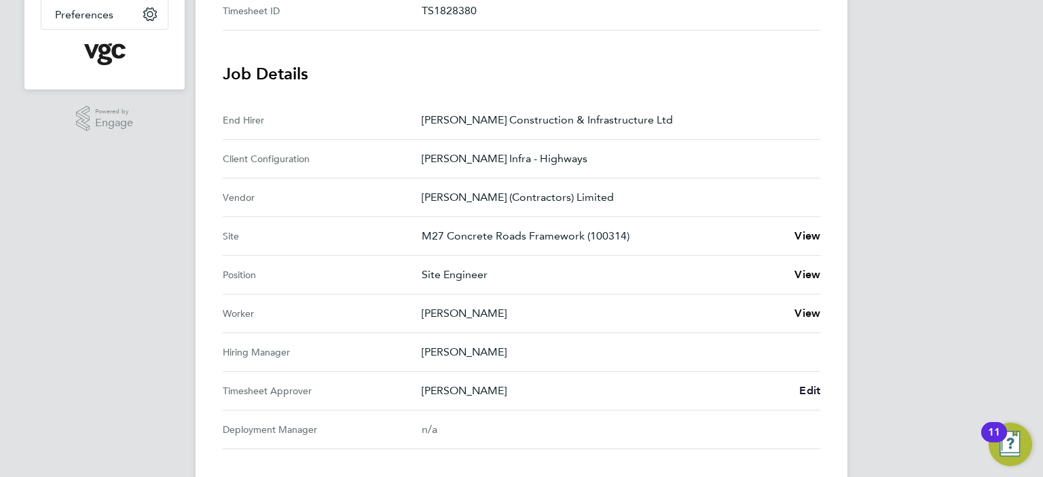
click at [811, 392] on span "Edit" at bounding box center [809, 390] width 21 height 13
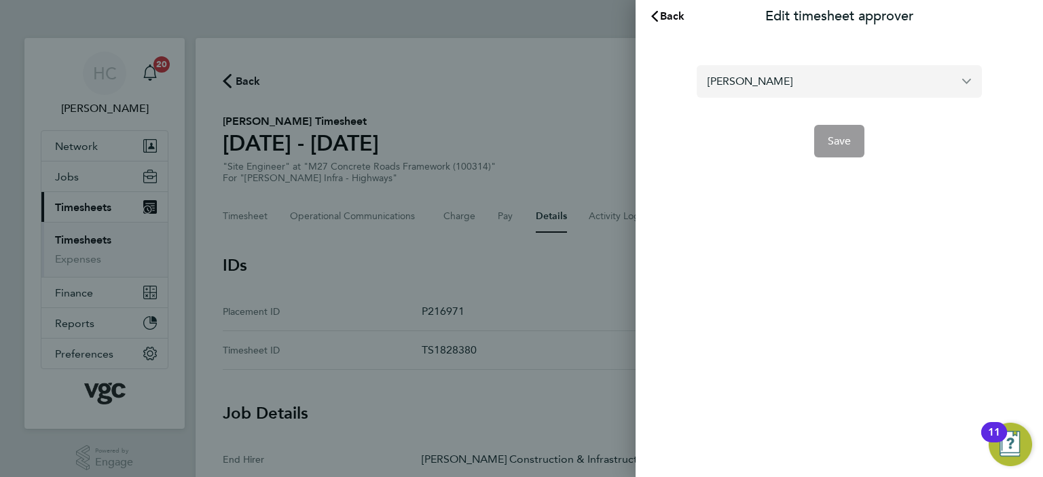
click at [836, 71] on input "[PERSON_NAME]" at bounding box center [838, 81] width 285 height 32
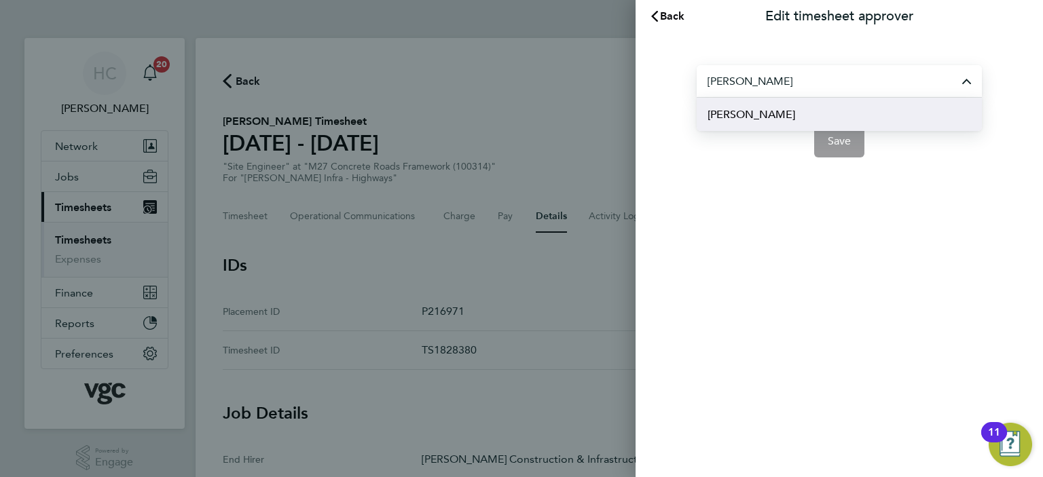
click at [793, 111] on li "[PERSON_NAME]" at bounding box center [838, 114] width 285 height 33
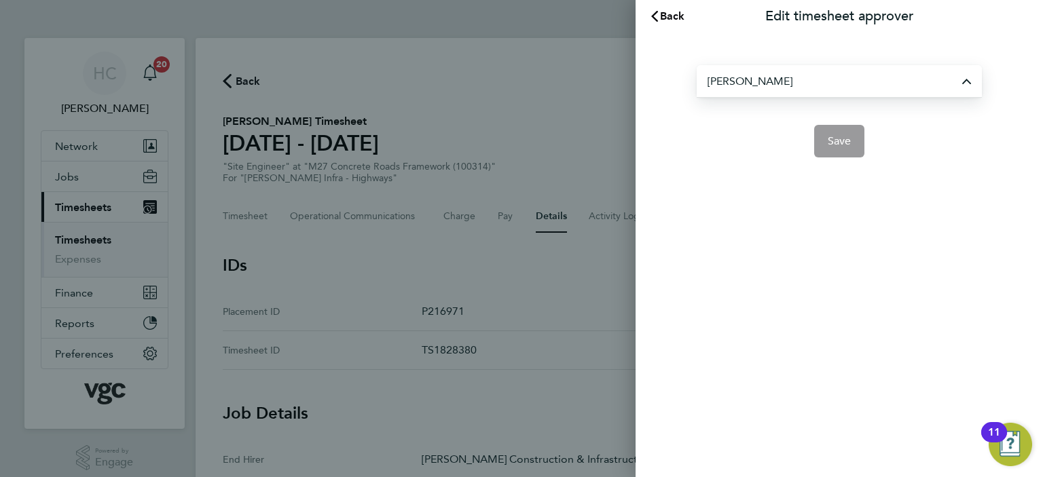
type input "[PERSON_NAME]"
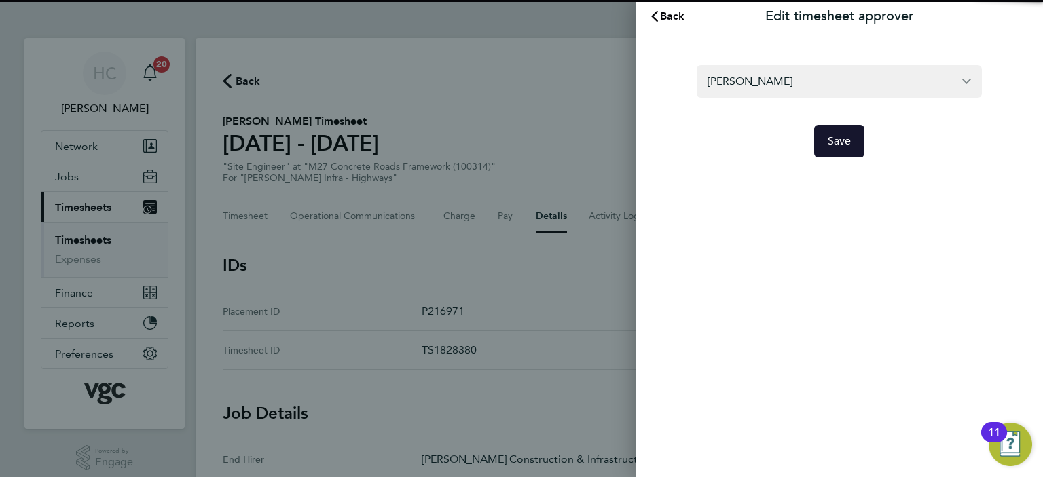
click at [852, 143] on button "Save" at bounding box center [839, 141] width 51 height 33
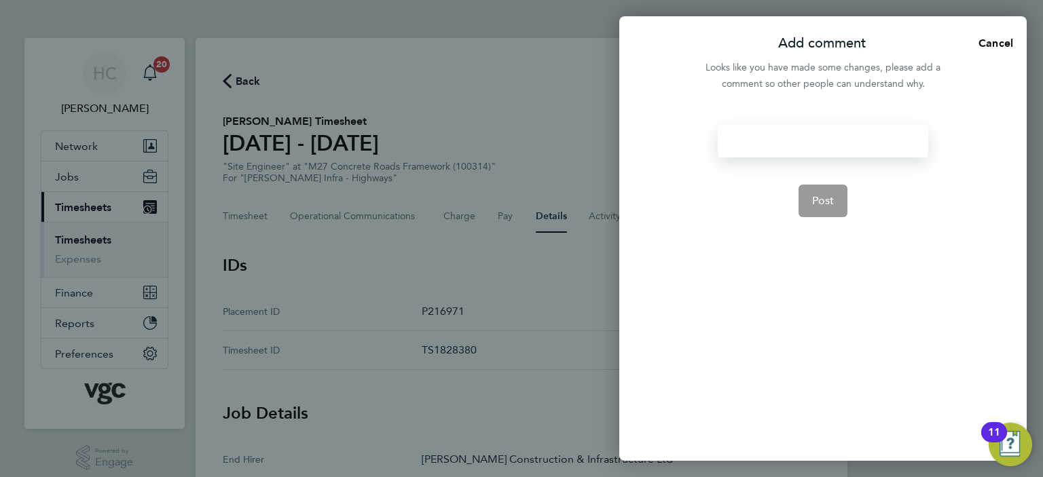
click at [769, 151] on div at bounding box center [822, 141] width 210 height 33
click at [768, 138] on div at bounding box center [822, 141] width 210 height 33
click at [825, 210] on button "Post" at bounding box center [823, 201] width 50 height 33
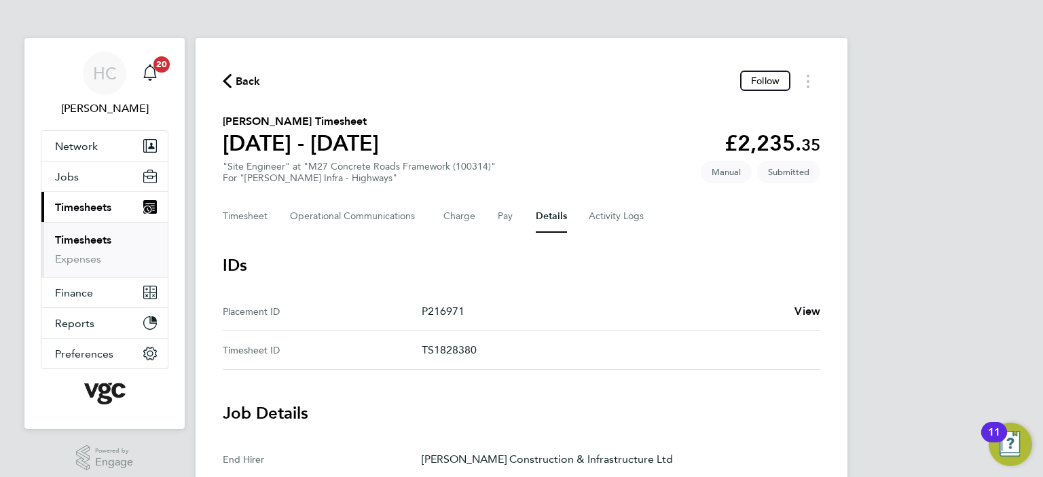
click at [84, 237] on link "Timesheets" at bounding box center [83, 239] width 56 height 13
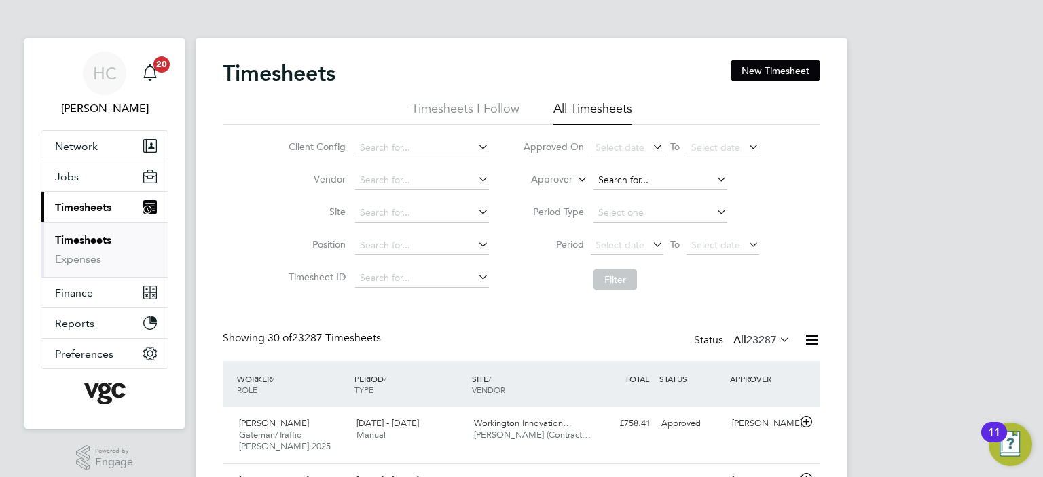
click at [616, 179] on input at bounding box center [660, 180] width 134 height 19
click at [553, 176] on label "Approver" at bounding box center [541, 180] width 61 height 14
click at [546, 187] on li "Worker" at bounding box center [539, 196] width 67 height 18
click at [627, 181] on input at bounding box center [660, 180] width 134 height 19
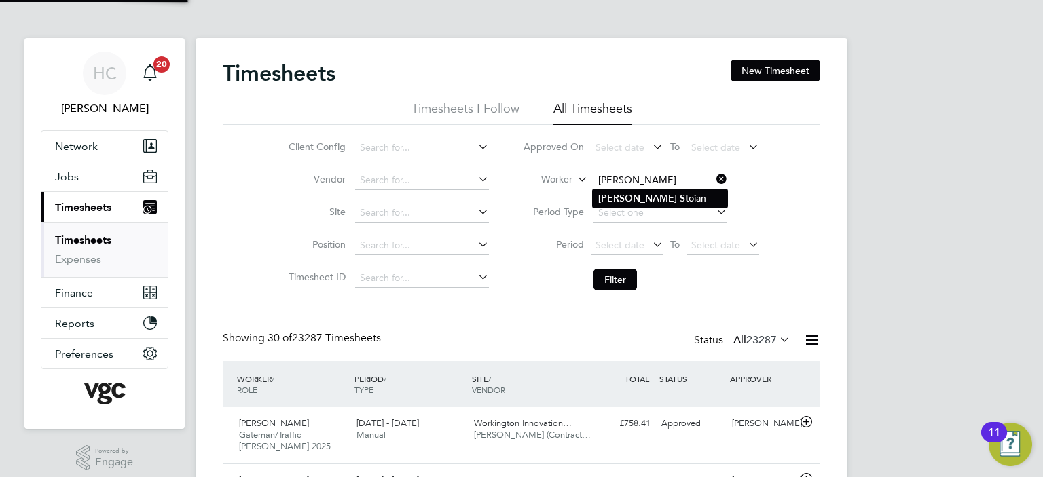
click at [665, 200] on li "Adrian St oian" at bounding box center [660, 198] width 134 height 18
type input "Adrian Stoian"
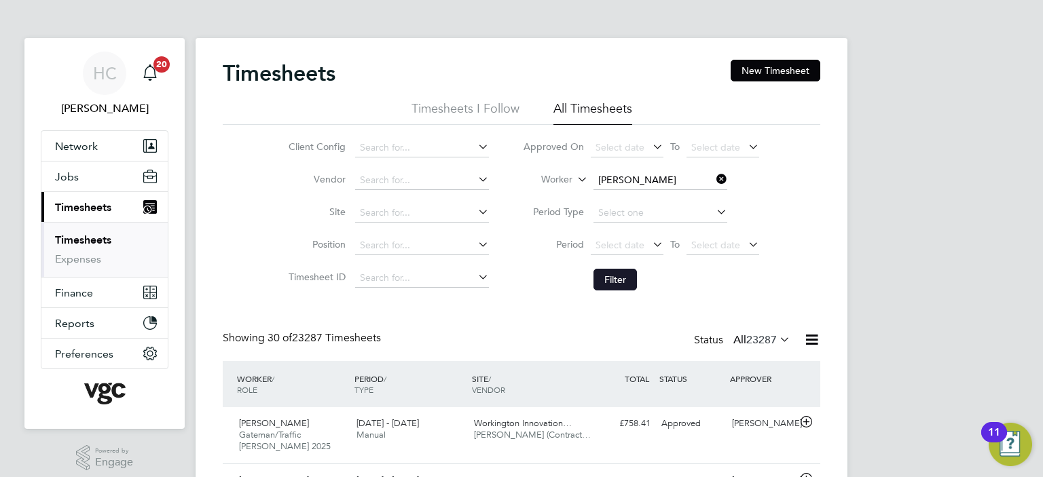
click at [610, 282] on button "Filter" at bounding box center [614, 280] width 43 height 22
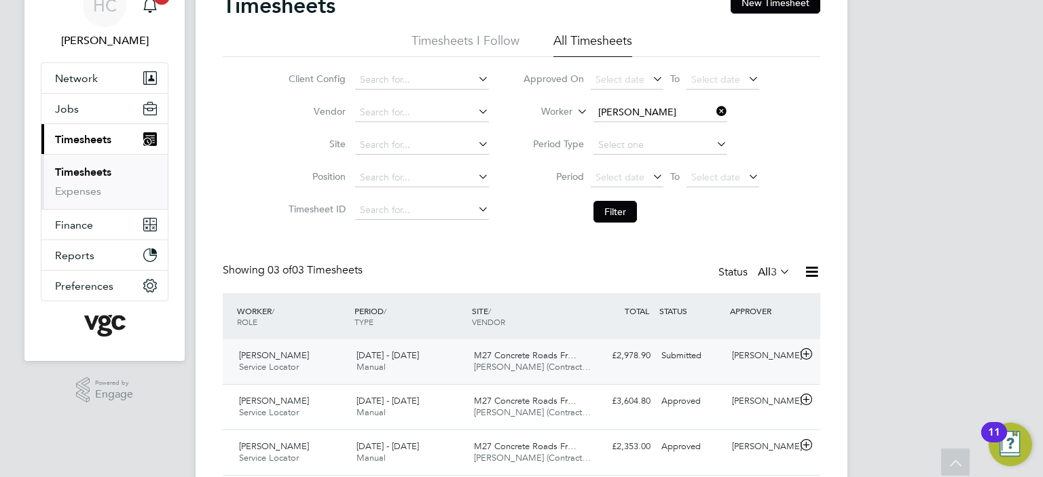
click at [552, 365] on span "V.G.Clements (Contract…" at bounding box center [532, 367] width 117 height 12
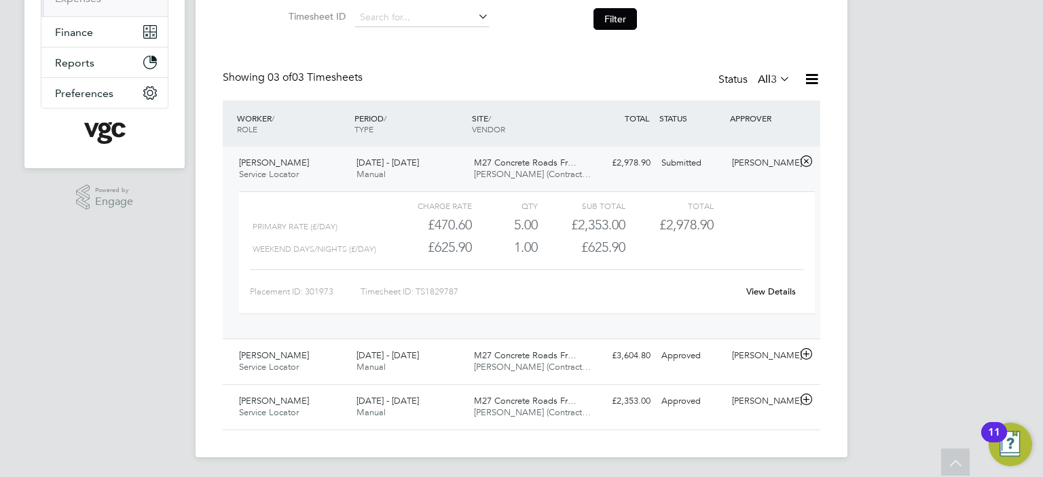
click at [764, 292] on link "View Details" at bounding box center [771, 292] width 50 height 12
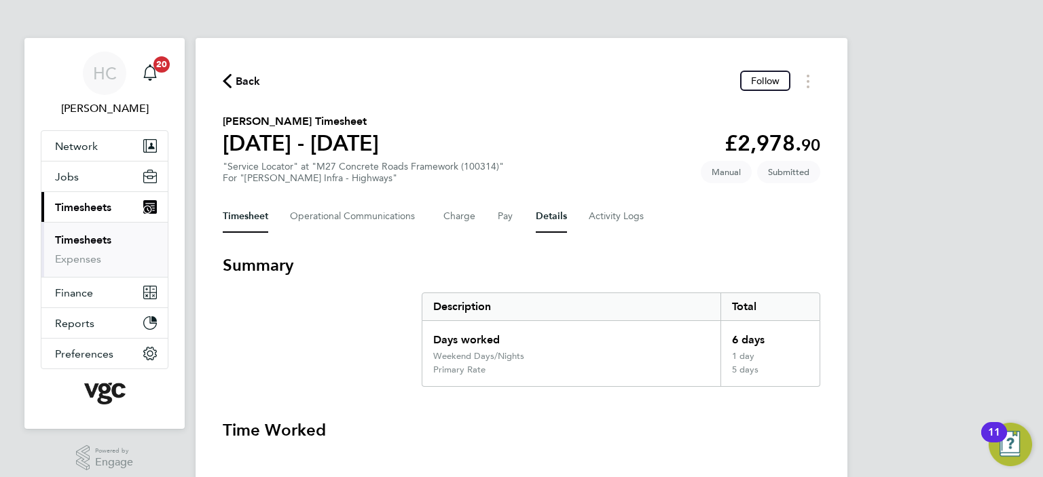
click at [547, 217] on button "Details" at bounding box center [551, 216] width 31 height 33
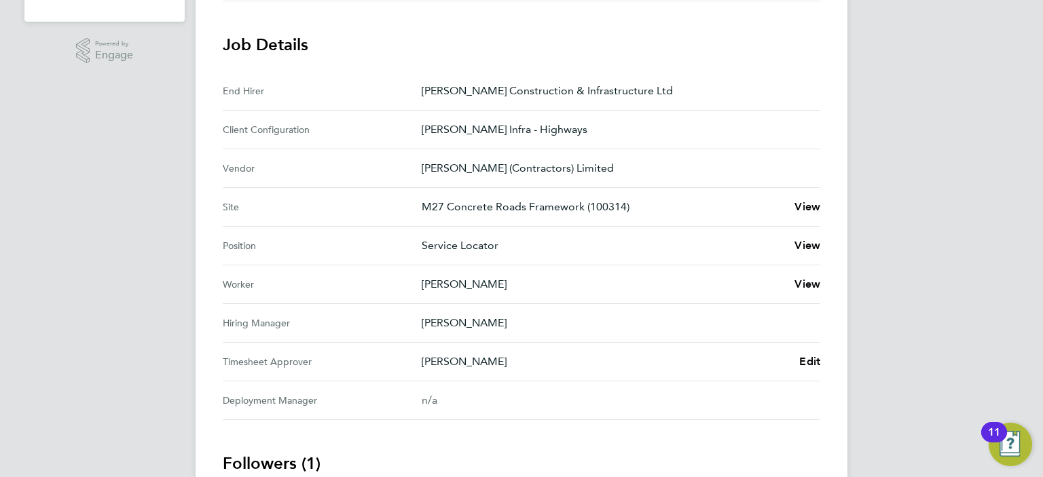
scroll to position [543, 0]
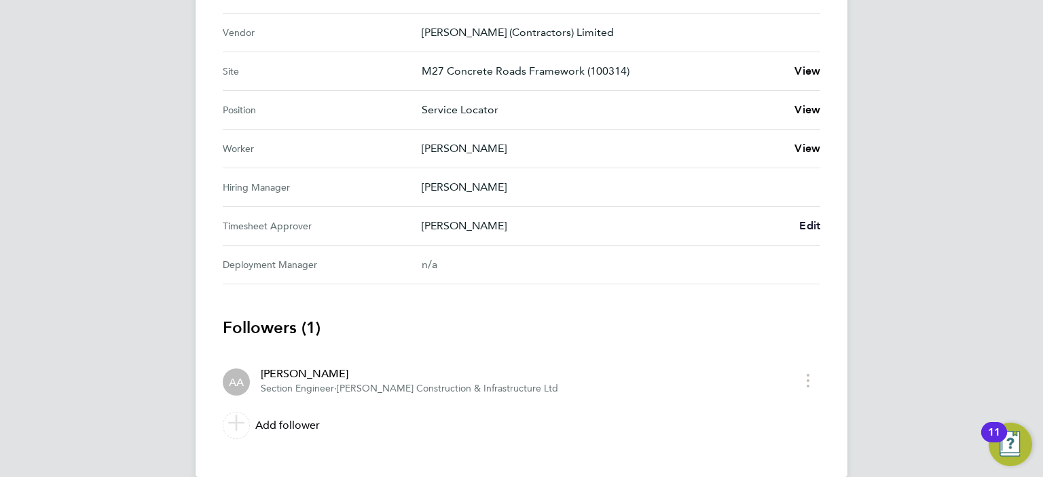
click at [810, 225] on span "Edit" at bounding box center [809, 225] width 21 height 13
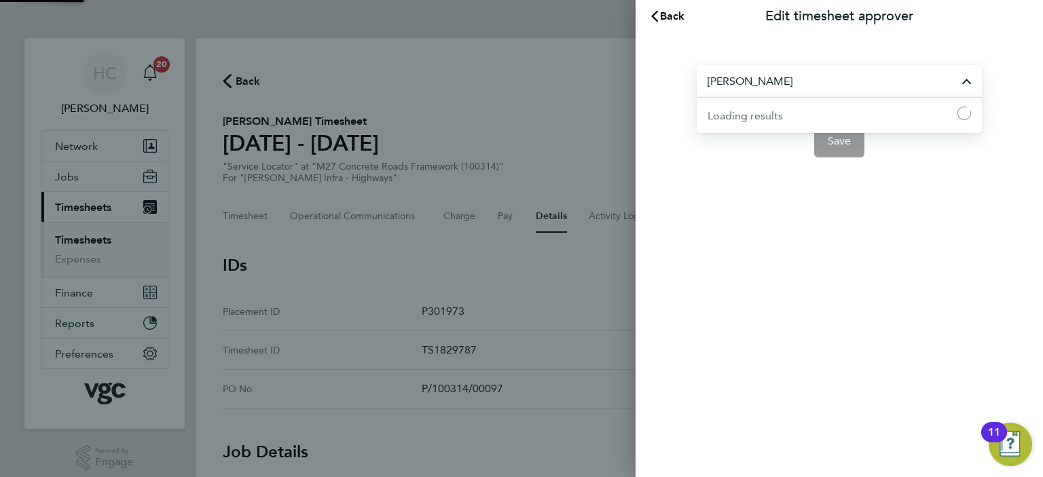
click at [791, 78] on input "[PERSON_NAME]" at bounding box center [838, 81] width 285 height 32
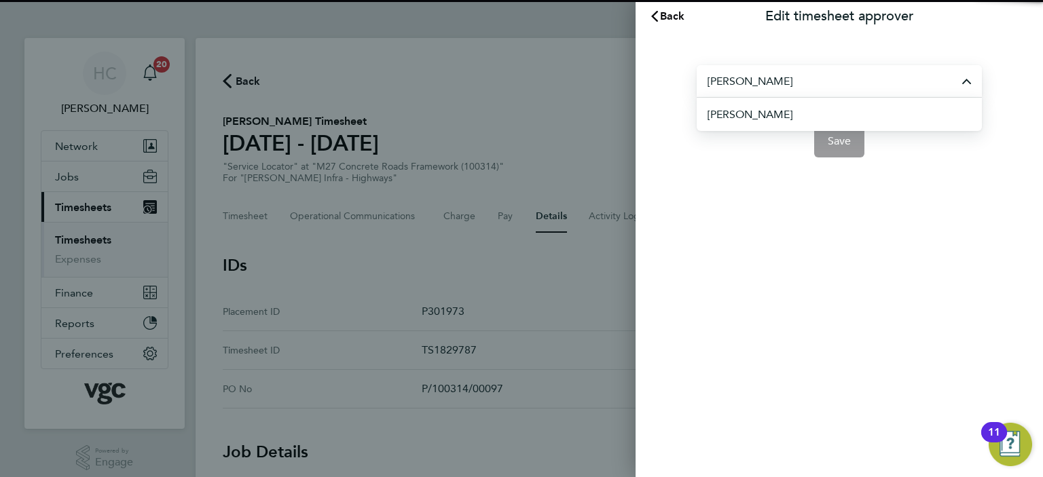
click at [770, 113] on span "[PERSON_NAME]" at bounding box center [749, 115] width 85 height 16
type input "[PERSON_NAME]"
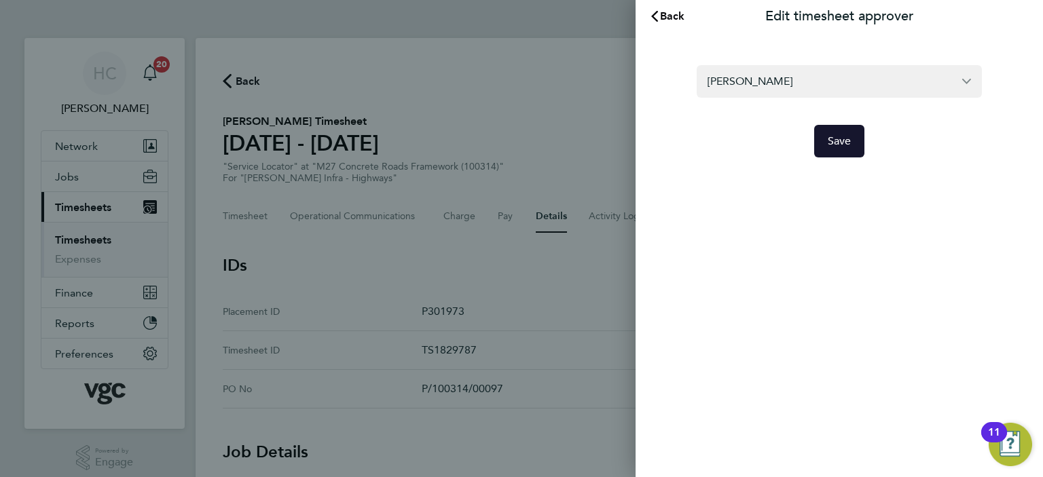
click at [828, 140] on span "Save" at bounding box center [839, 141] width 24 height 14
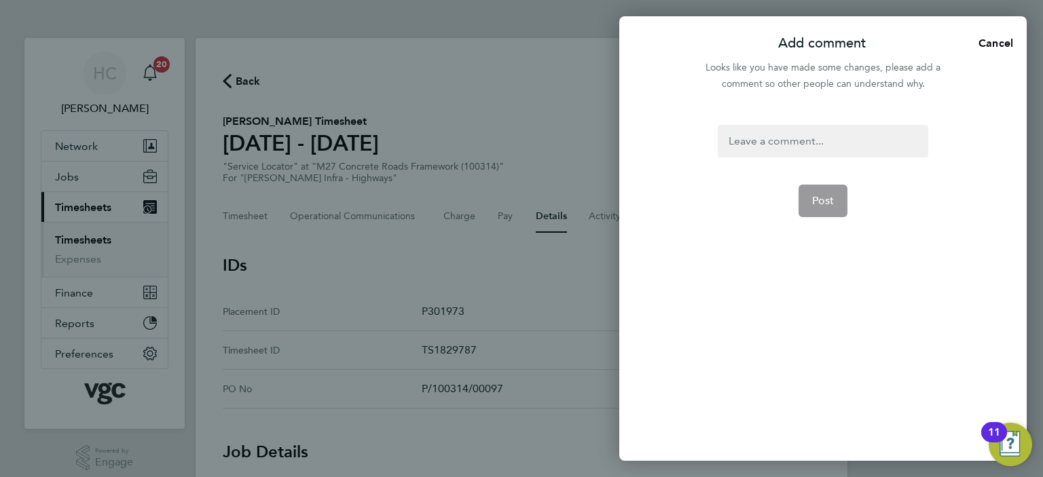
click at [785, 144] on div at bounding box center [822, 141] width 210 height 33
click at [815, 206] on span "Post" at bounding box center [823, 201] width 22 height 14
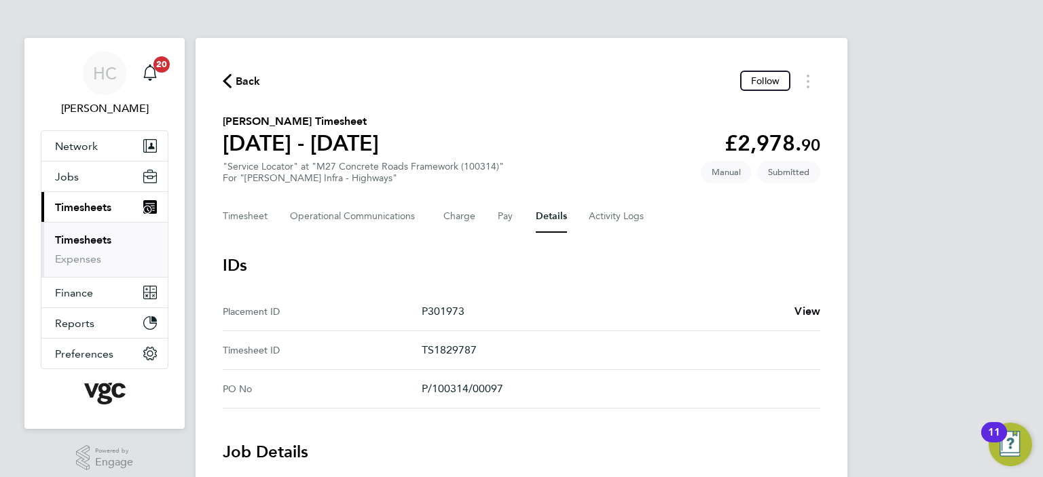
click at [94, 236] on link "Timesheets" at bounding box center [83, 239] width 56 height 13
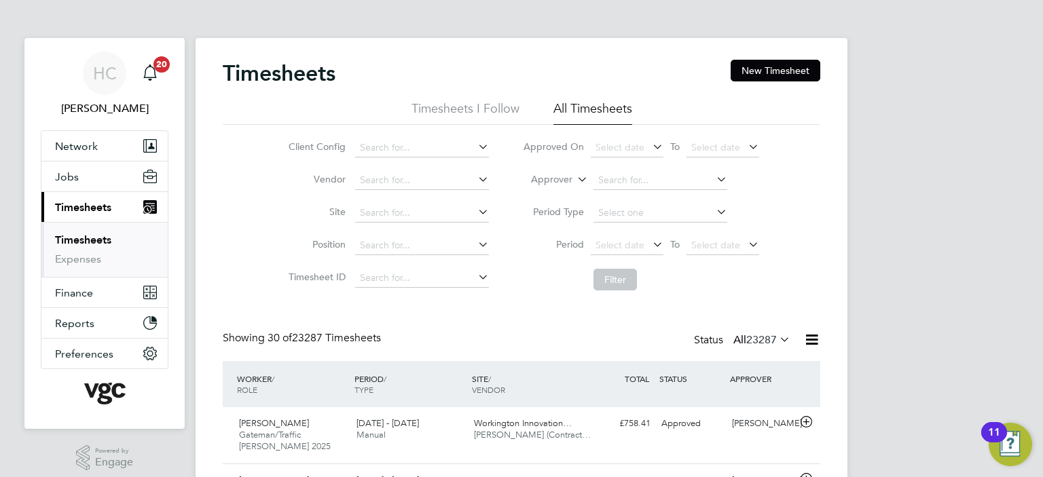
click at [565, 179] on label "Approver" at bounding box center [541, 180] width 61 height 14
click at [534, 198] on li "Worker" at bounding box center [539, 196] width 67 height 18
click at [633, 174] on input at bounding box center [660, 180] width 134 height 19
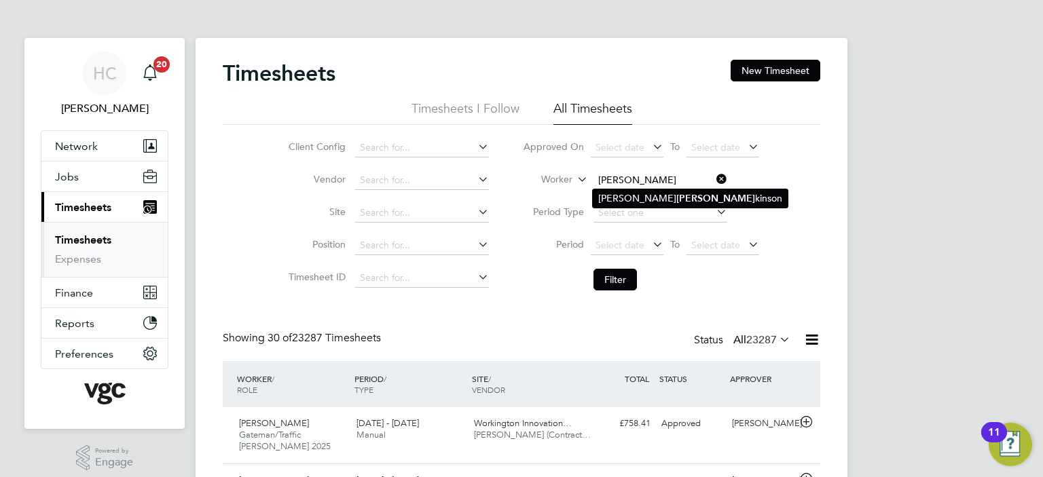
click at [637, 195] on li "[PERSON_NAME] [PERSON_NAME]" at bounding box center [690, 198] width 195 height 18
type input "[PERSON_NAME]"
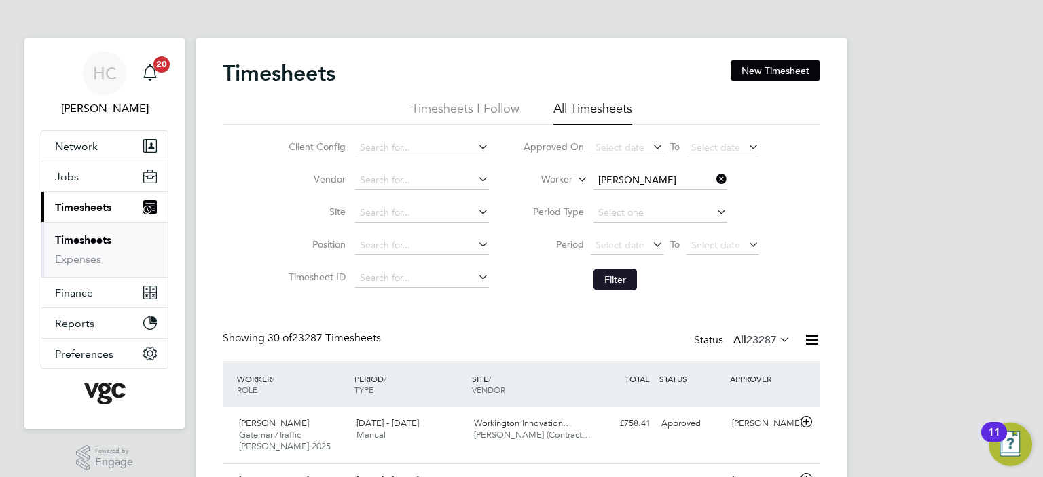
click at [609, 283] on button "Filter" at bounding box center [614, 280] width 43 height 22
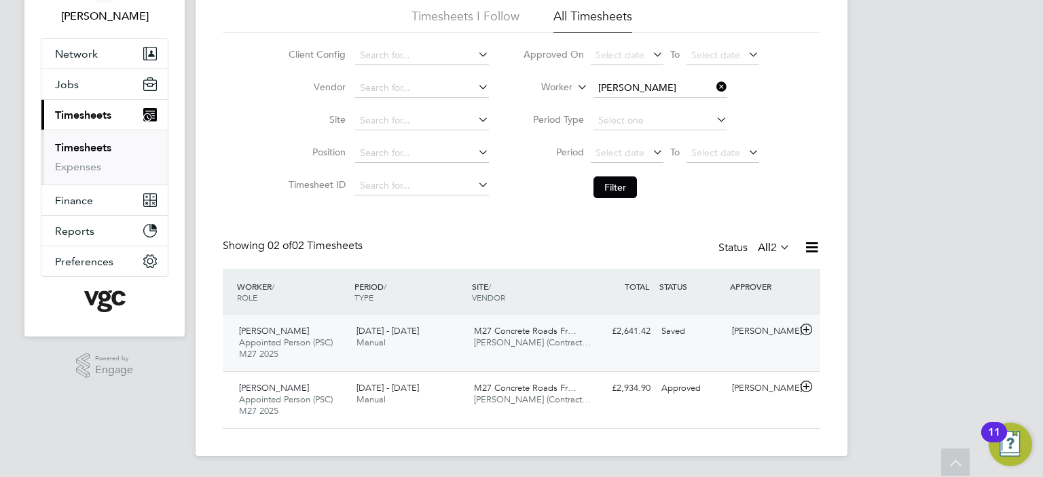
click at [509, 347] on span "[PERSON_NAME] (Contract…" at bounding box center [532, 343] width 117 height 12
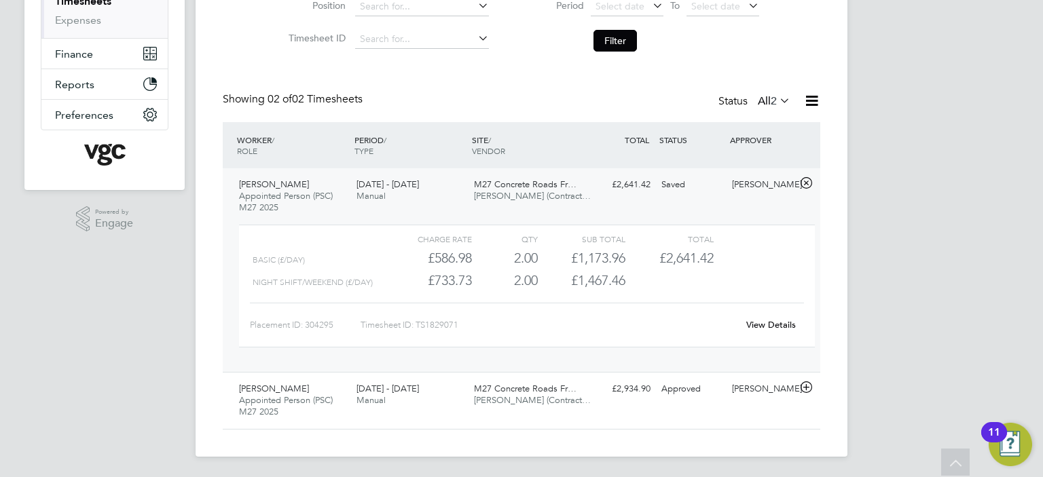
click at [758, 327] on link "View Details" at bounding box center [771, 325] width 50 height 12
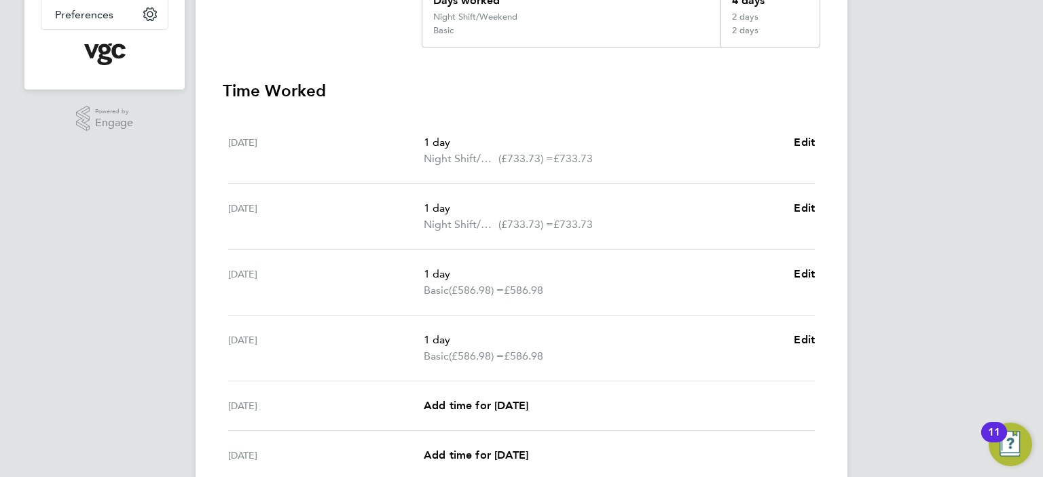
scroll to position [510, 0]
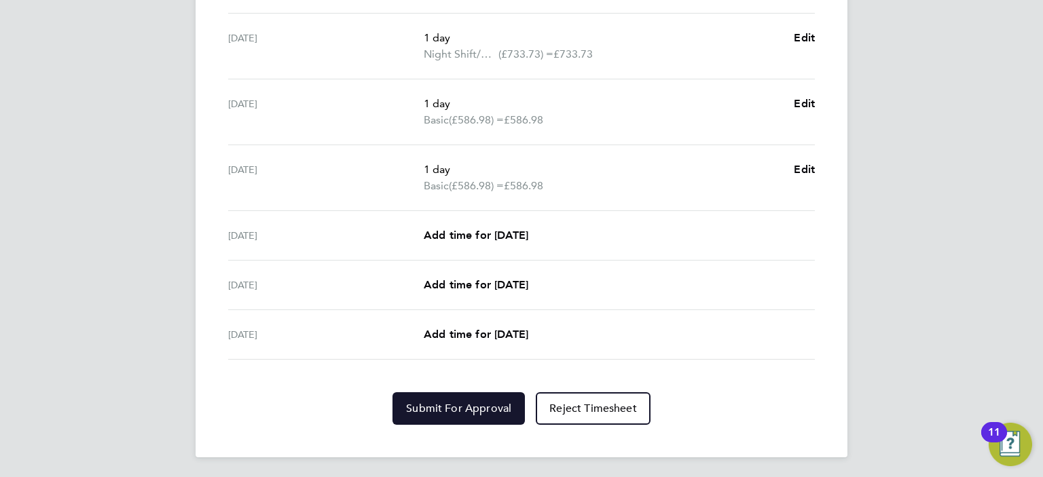
click at [449, 407] on span "Submit For Approval" at bounding box center [458, 409] width 105 height 14
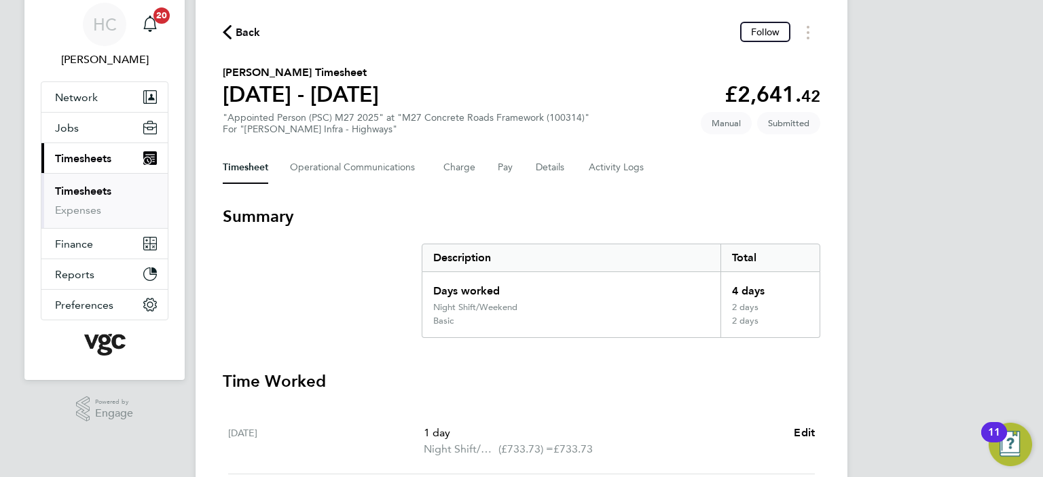
scroll to position [34, 0]
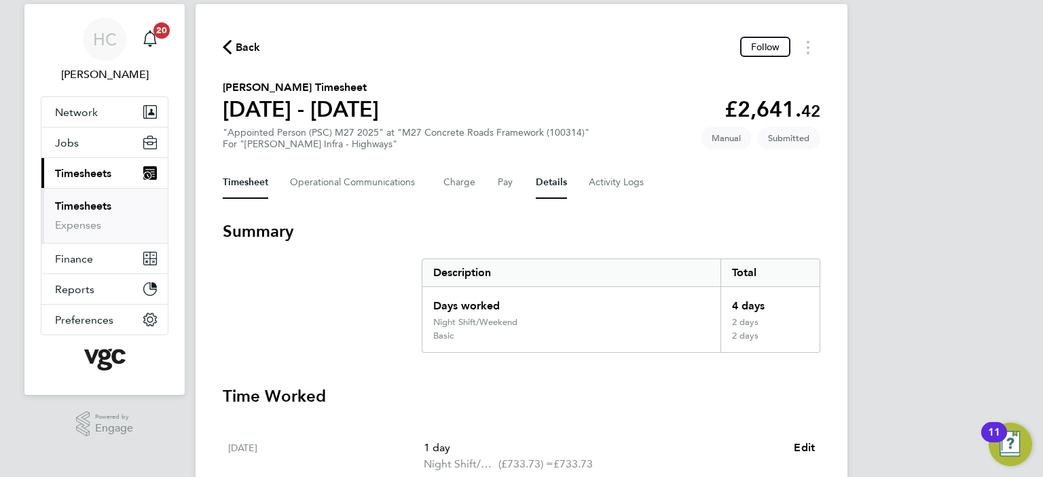
click at [544, 183] on button "Details" at bounding box center [551, 182] width 31 height 33
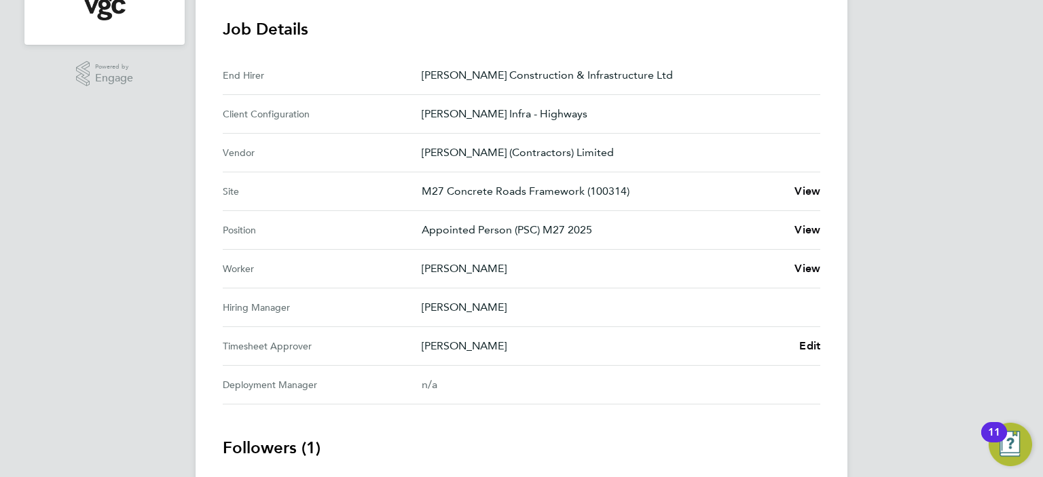
scroll to position [407, 0]
